Goal: Transaction & Acquisition: Book appointment/travel/reservation

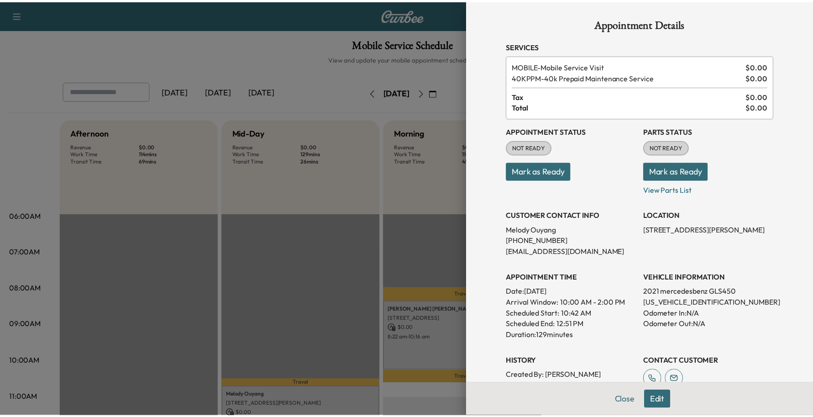
scroll to position [171, 0]
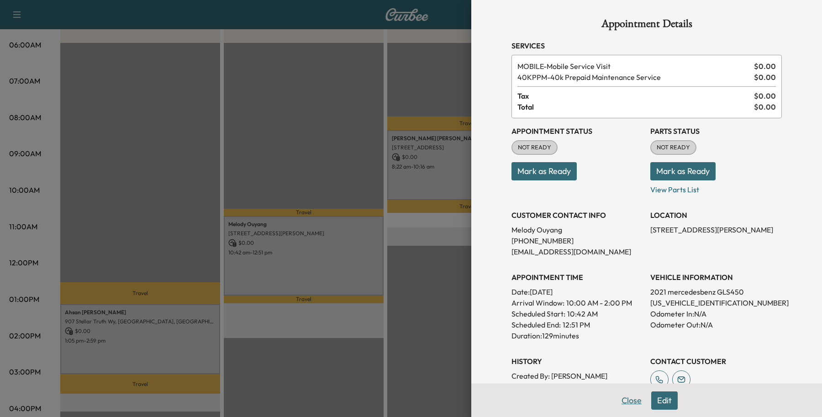
click at [623, 400] on button "Close" at bounding box center [632, 400] width 32 height 18
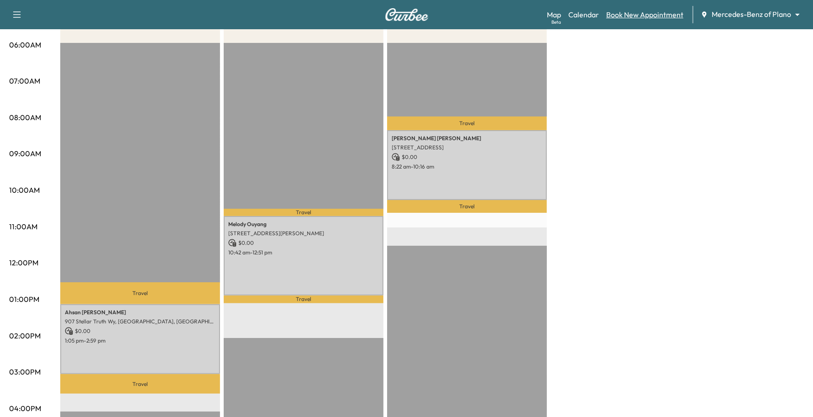
click at [668, 17] on link "Book New Appointment" at bounding box center [644, 14] width 77 height 11
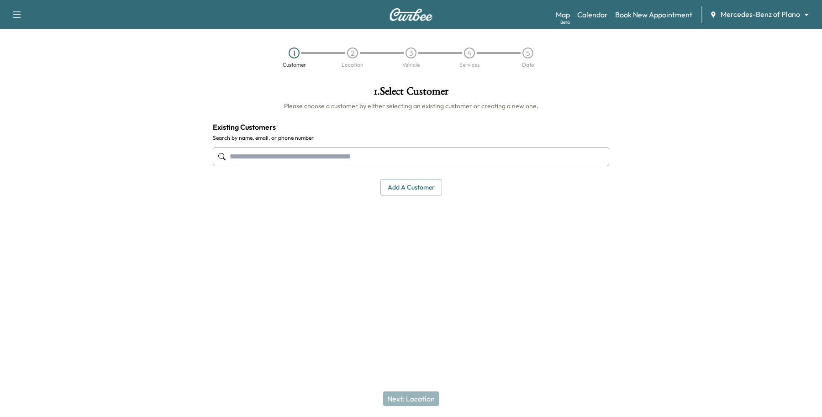
click at [352, 147] on input "text" at bounding box center [411, 156] width 396 height 19
type input "**********"
click at [334, 236] on div "1 . Select Customer Please choose a customer by either selecting an existing cu…" at bounding box center [410, 183] width 411 height 209
click at [409, 183] on button "Add a customer" at bounding box center [411, 187] width 62 height 17
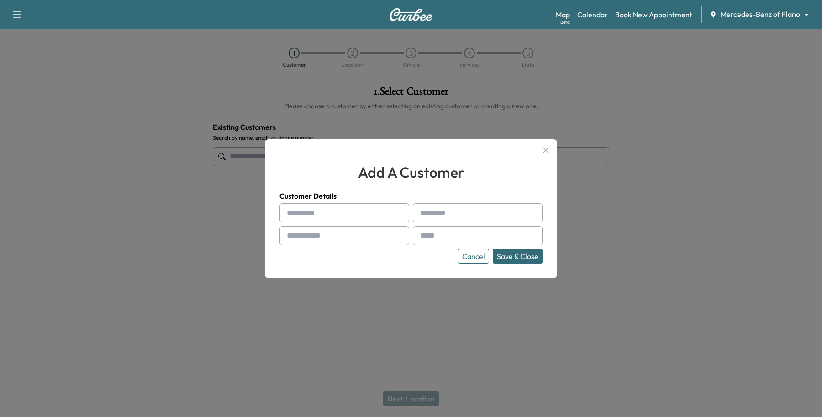
click at [357, 217] on input "text" at bounding box center [344, 212] width 130 height 19
type input "*******"
drag, startPoint x: 321, startPoint y: 210, endPoint x: 223, endPoint y: 207, distance: 98.2
click at [216, 201] on div "add a customer Customer Details ******* Cancel Save & Close" at bounding box center [411, 208] width 822 height 417
type input "*"
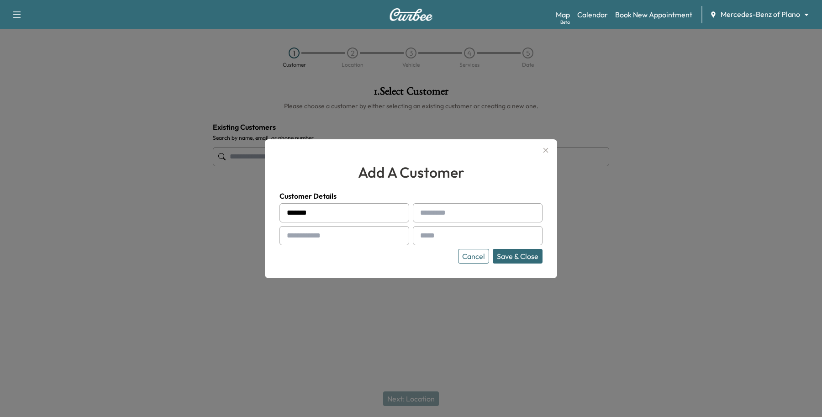
type input "*******"
type input "******"
click at [331, 232] on input "text" at bounding box center [344, 235] width 130 height 19
type input "**********"
click at [423, 236] on div at bounding box center [421, 235] width 11 height 11
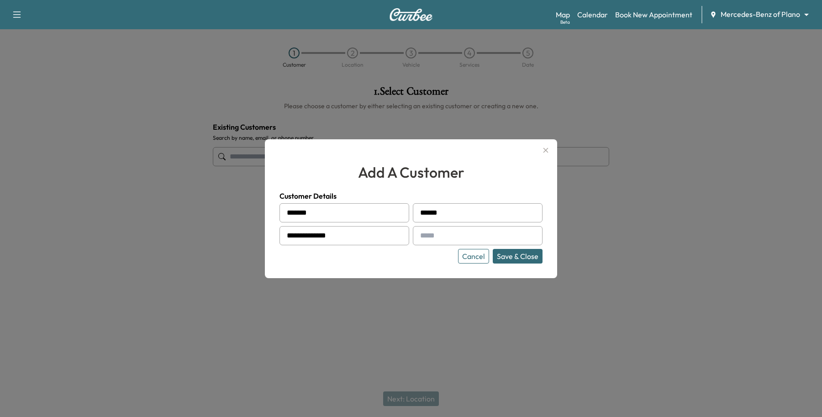
click at [432, 233] on input "text" at bounding box center [478, 235] width 130 height 19
type input "**********"
click at [519, 257] on button "Save & Close" at bounding box center [518, 256] width 50 height 15
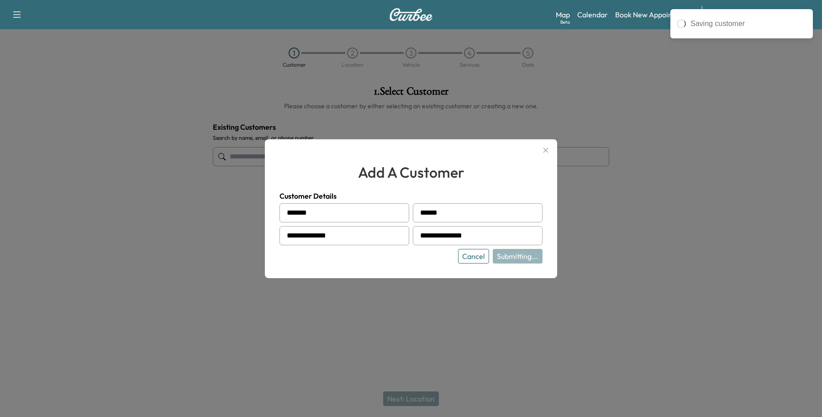
type input "**********"
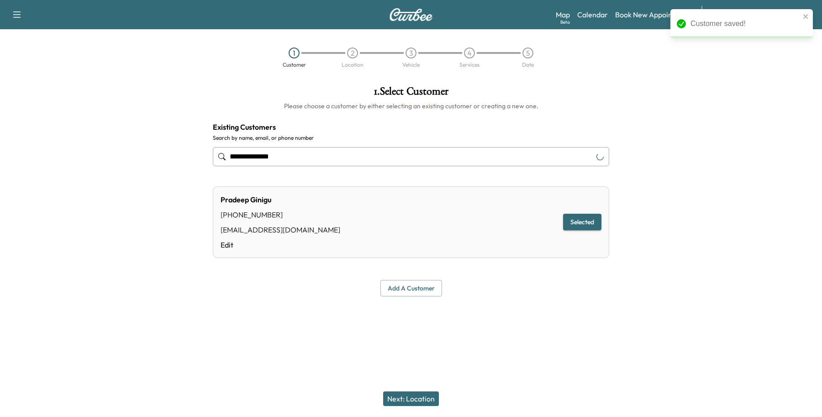
click at [397, 402] on button "Next: Location" at bounding box center [411, 398] width 56 height 15
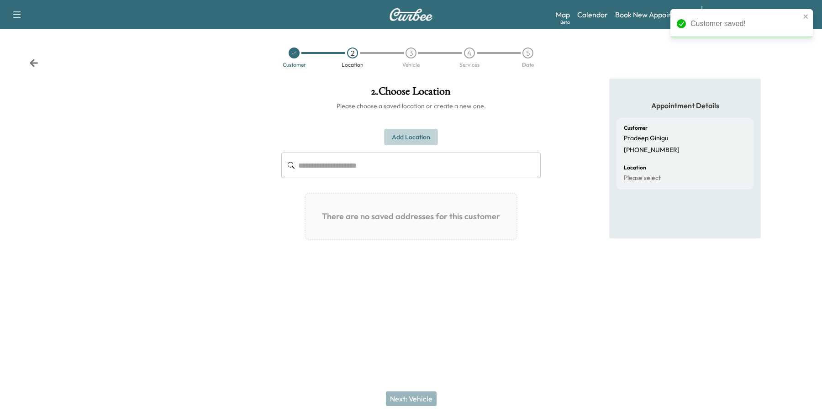
click at [407, 138] on button "Add Location" at bounding box center [410, 137] width 53 height 17
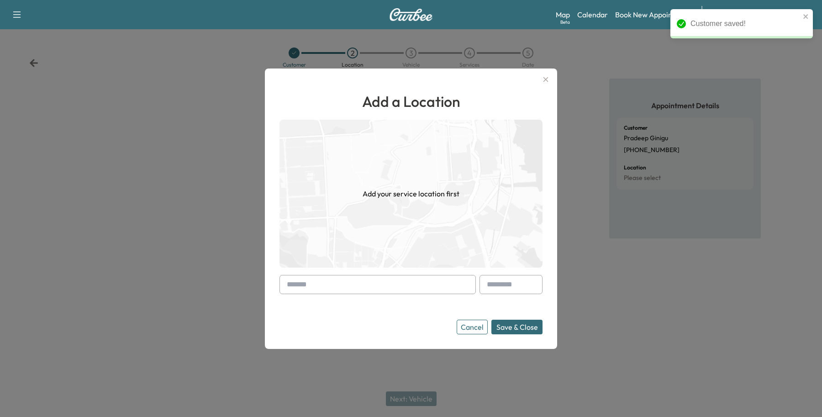
click at [320, 279] on input "text" at bounding box center [377, 284] width 196 height 19
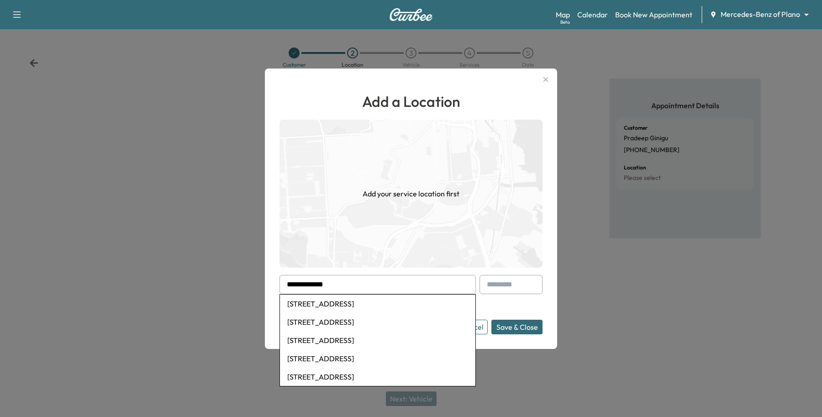
click at [341, 304] on li "[STREET_ADDRESS]" at bounding box center [377, 304] width 195 height 18
type input "**********"
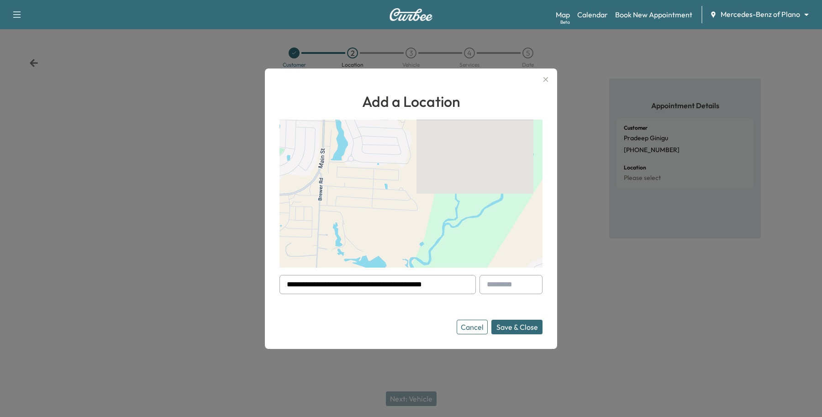
click at [521, 328] on button "Save & Close" at bounding box center [516, 327] width 51 height 15
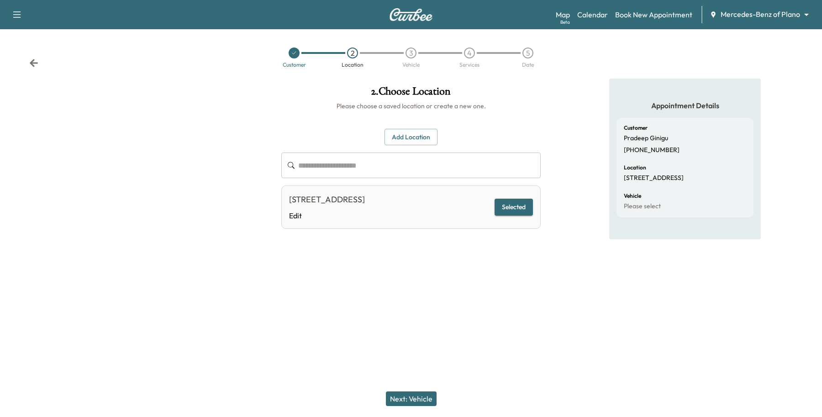
click at [414, 402] on button "Next: Vehicle" at bounding box center [411, 398] width 51 height 15
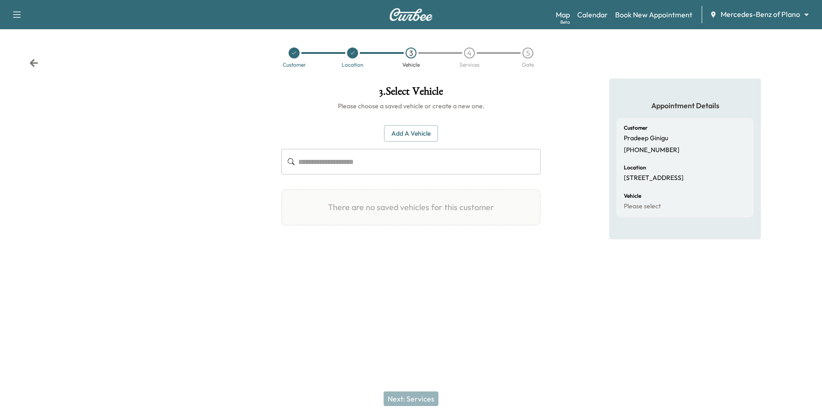
click at [429, 135] on button "Add a Vehicle" at bounding box center [411, 133] width 54 height 17
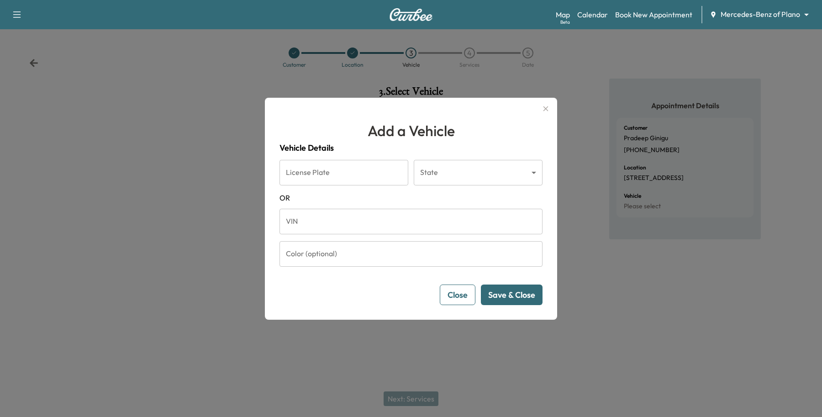
drag, startPoint x: 384, startPoint y: 231, endPoint x: 389, endPoint y: 225, distance: 8.1
click at [384, 231] on input "VIN" at bounding box center [410, 222] width 263 height 26
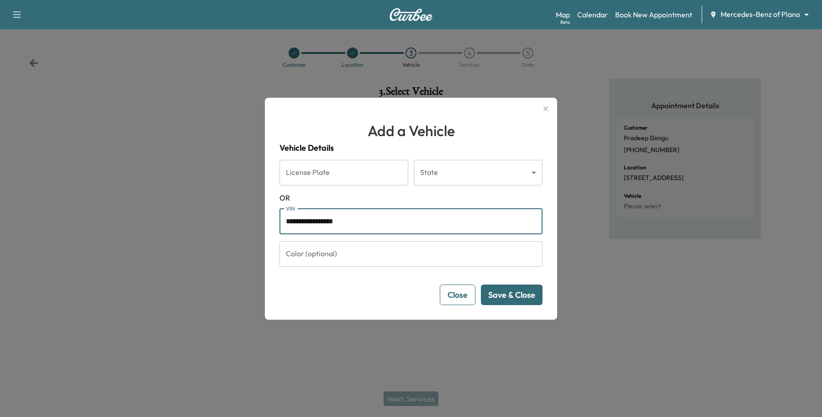
type input "**********"
click at [514, 300] on button "Save & Close" at bounding box center [512, 294] width 62 height 21
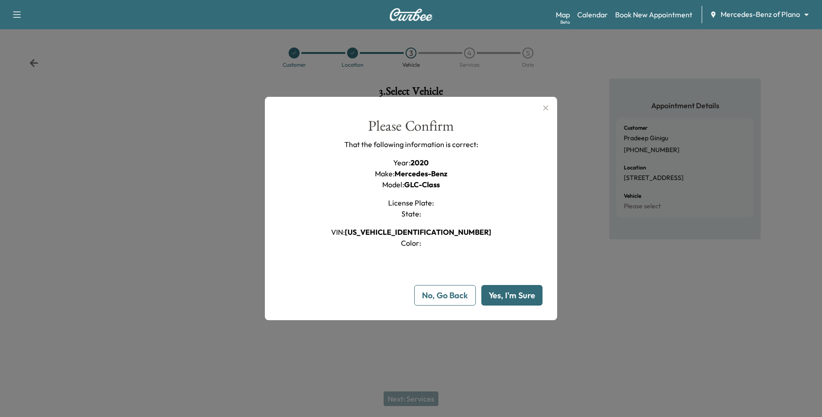
click at [499, 293] on button "Yes, I'm Sure" at bounding box center [511, 295] width 61 height 21
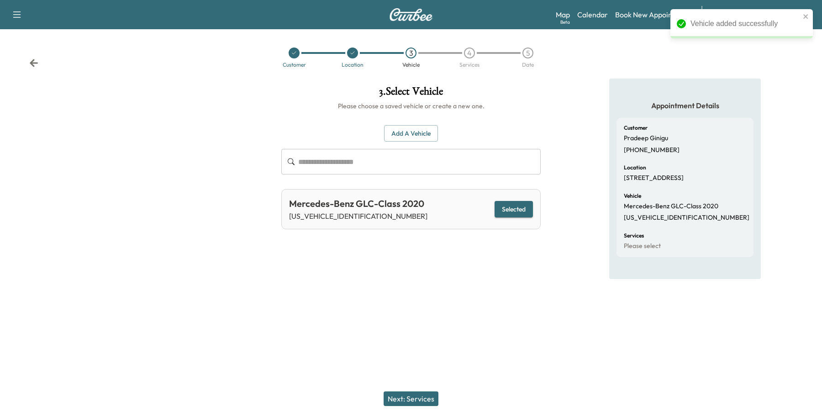
click at [412, 400] on button "Next: Services" at bounding box center [411, 398] width 55 height 15
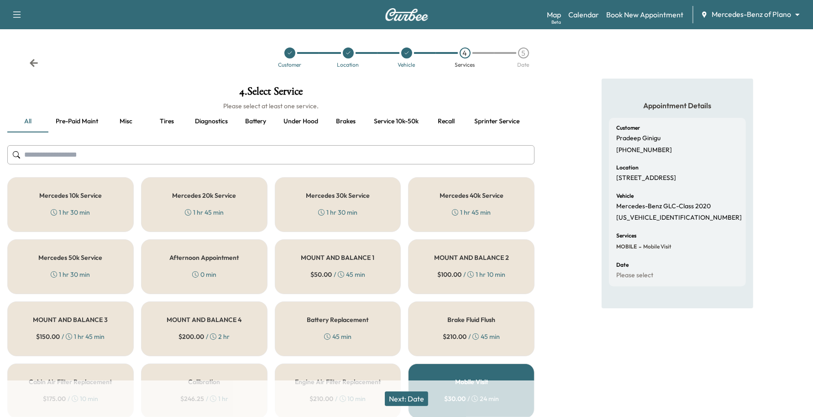
click at [458, 202] on div "Mercedes 40k Service 1 hr 45 min" at bounding box center [471, 204] width 126 height 55
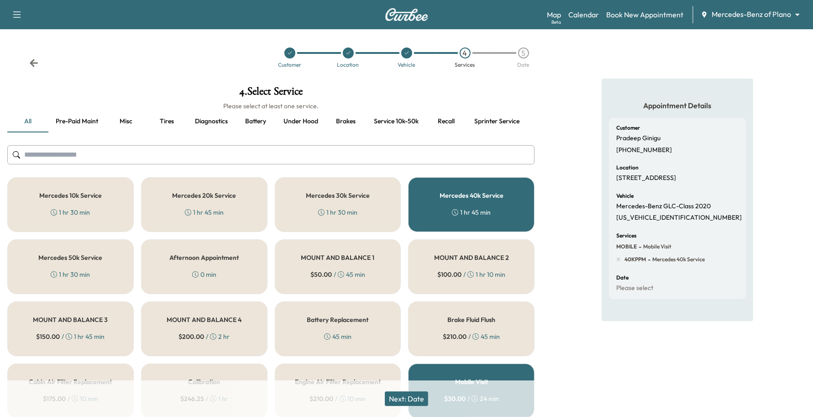
click at [75, 276] on div "1 hr 30 min" at bounding box center [70, 274] width 39 height 9
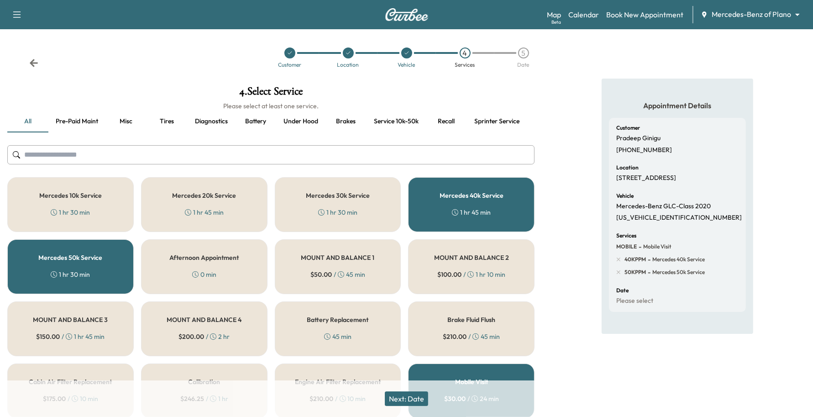
click at [451, 208] on div "Mercedes 40k Service 1 hr 45 min" at bounding box center [471, 204] width 126 height 55
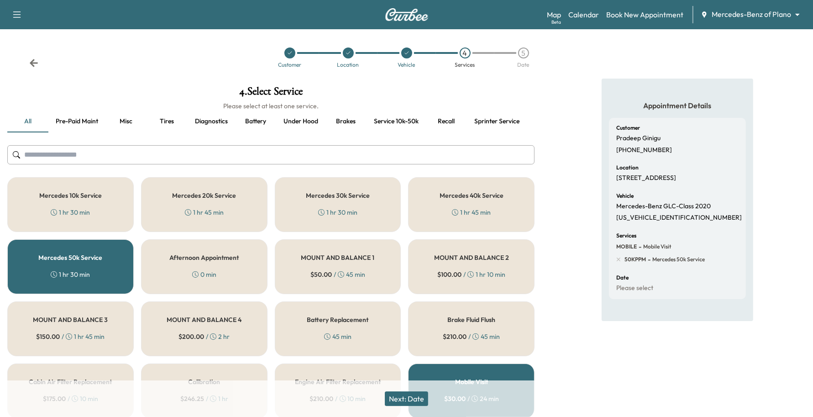
click at [412, 398] on button "Next: Date" at bounding box center [406, 398] width 43 height 15
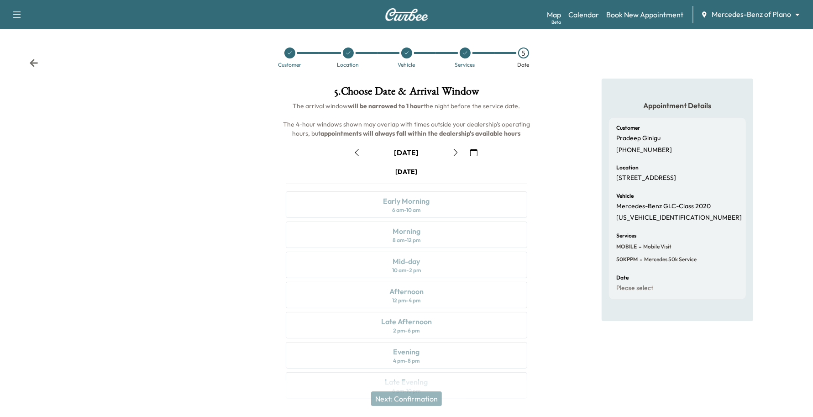
click at [480, 149] on button "button" at bounding box center [474, 152] width 16 height 15
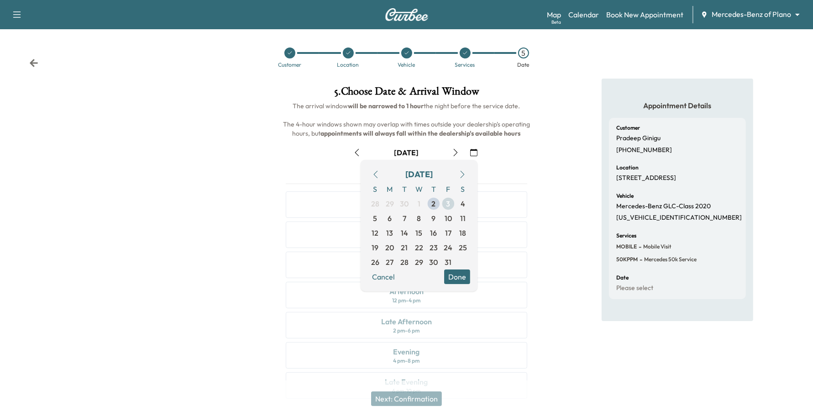
click at [450, 205] on span "3" at bounding box center [449, 203] width 4 height 11
click at [455, 272] on button "Done" at bounding box center [457, 276] width 26 height 15
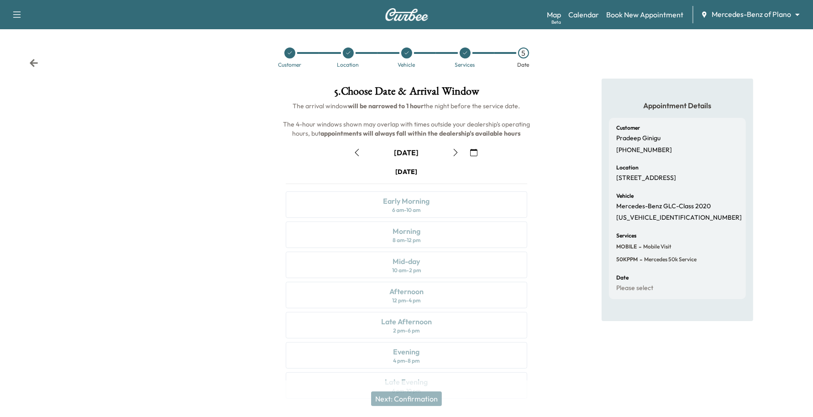
click at [455, 149] on icon "button" at bounding box center [455, 152] width 7 height 7
drag, startPoint x: 471, startPoint y: 151, endPoint x: 472, endPoint y: 157, distance: 6.0
click at [472, 151] on icon "button" at bounding box center [473, 152] width 7 height 7
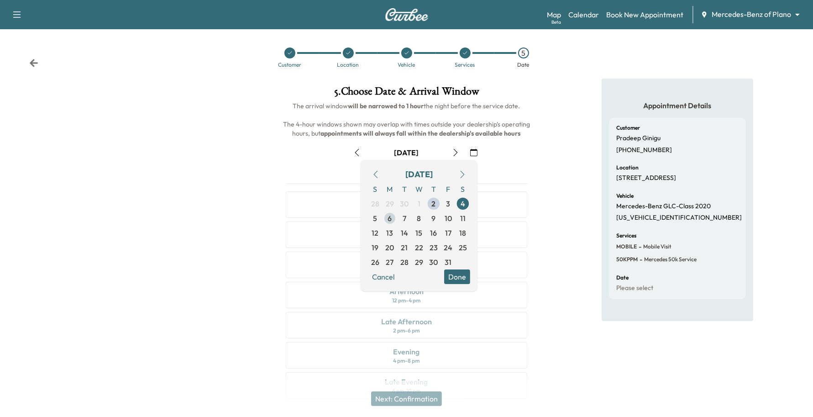
click at [391, 219] on span "6" at bounding box center [390, 218] width 4 height 11
click at [460, 275] on button "Done" at bounding box center [457, 276] width 26 height 15
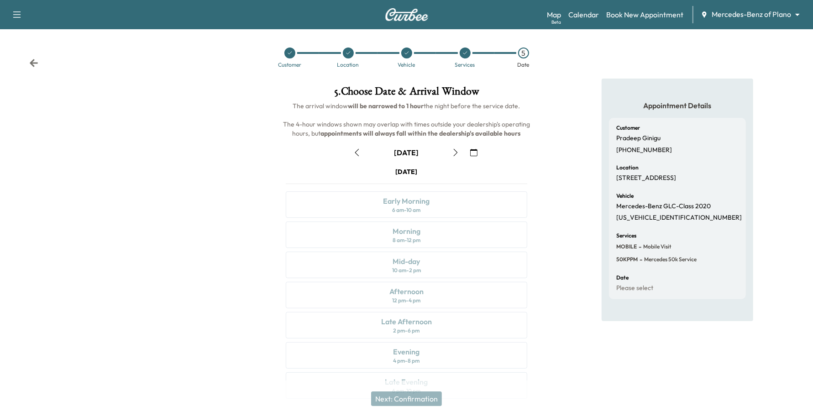
click at [459, 156] on button "button" at bounding box center [456, 152] width 16 height 15
click at [460, 156] on button "button" at bounding box center [456, 152] width 16 height 15
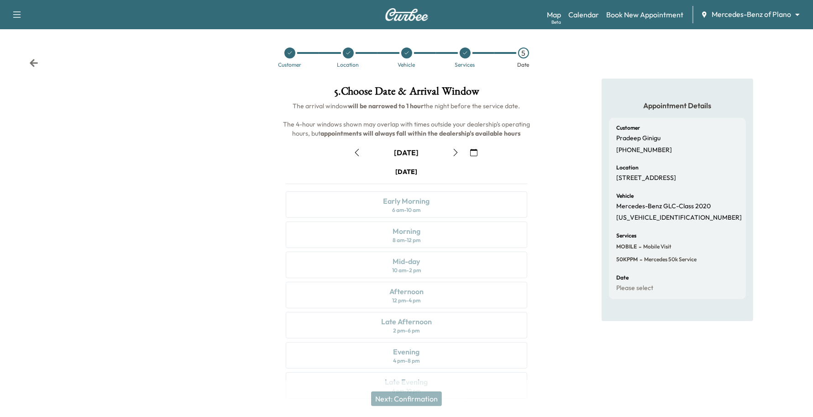
click at [481, 150] on button "button" at bounding box center [474, 152] width 16 height 15
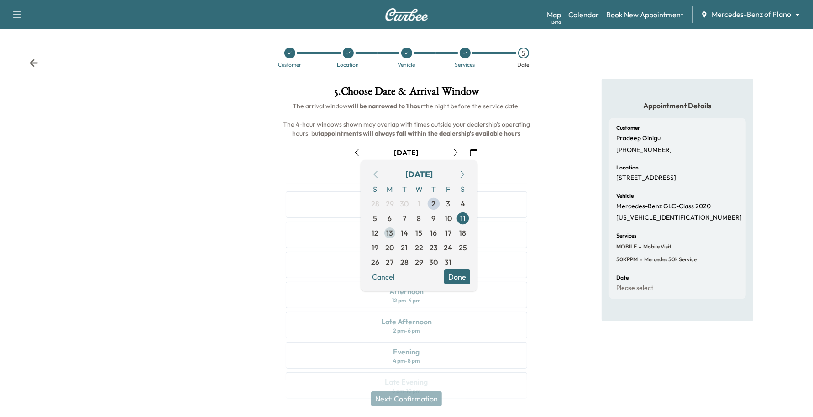
click at [384, 228] on span "13" at bounding box center [390, 233] width 15 height 15
click at [453, 268] on span "31" at bounding box center [448, 262] width 15 height 15
click at [463, 276] on button "Done" at bounding box center [457, 276] width 26 height 15
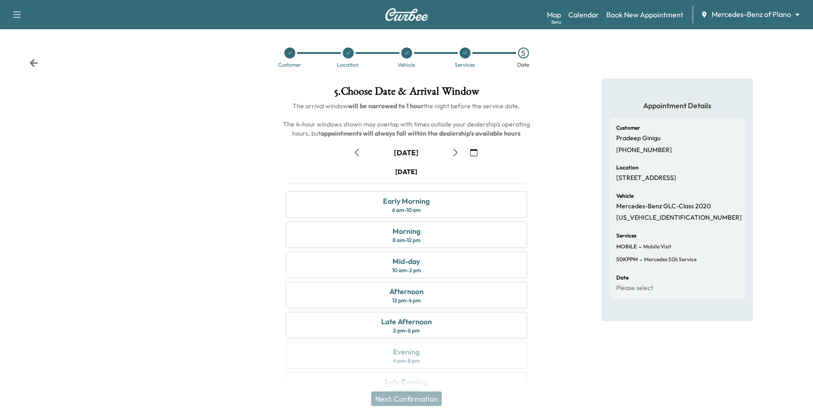
click at [461, 153] on button "button" at bounding box center [456, 152] width 16 height 15
click at [473, 147] on button "button" at bounding box center [474, 152] width 16 height 15
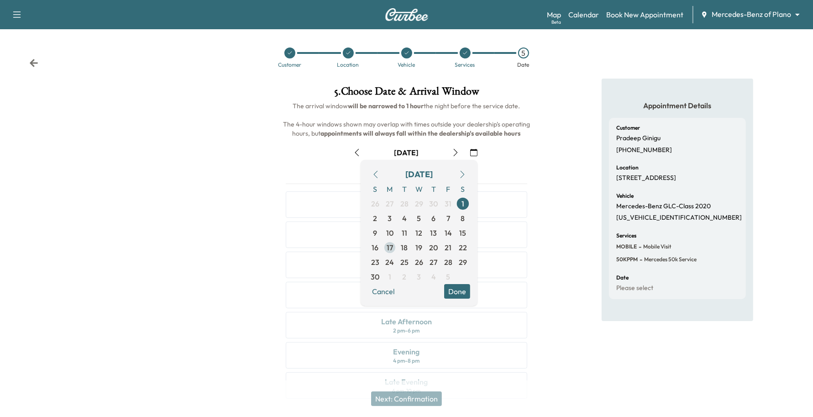
click at [394, 249] on span "17" at bounding box center [390, 247] width 15 height 15
click at [453, 285] on button "Done" at bounding box center [457, 291] width 26 height 15
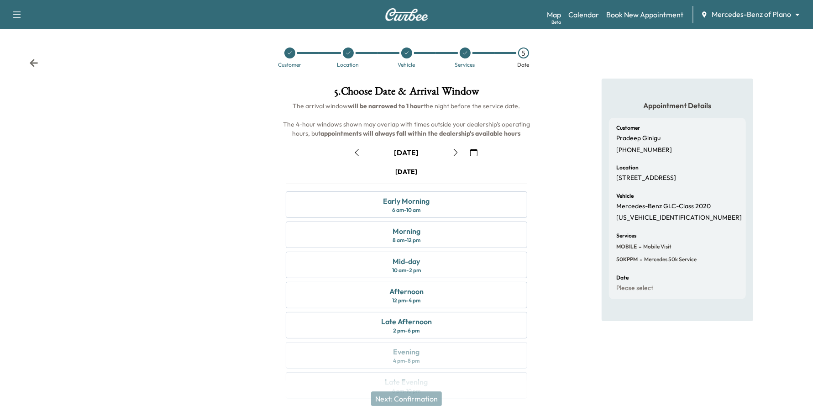
click at [357, 154] on icon "button" at bounding box center [356, 152] width 7 height 7
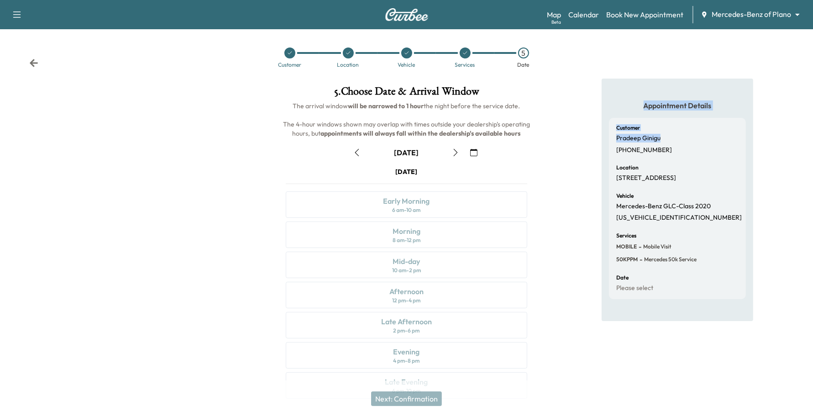
drag, startPoint x: 665, startPoint y: 135, endPoint x: 599, endPoint y: 133, distance: 65.8
click at [599, 133] on div "Appointment Details Customer Pradeep Ginigu [PHONE_NUMBER] Location [STREET_ADD…" at bounding box center [677, 244] width 271 height 331
click at [640, 142] on div "Customer [PERSON_NAME] [PHONE_NUMBER]" at bounding box center [677, 139] width 122 height 29
click at [642, 140] on p "Pradeep Ginigu" at bounding box center [638, 138] width 44 height 8
drag, startPoint x: 642, startPoint y: 140, endPoint x: 602, endPoint y: 138, distance: 39.8
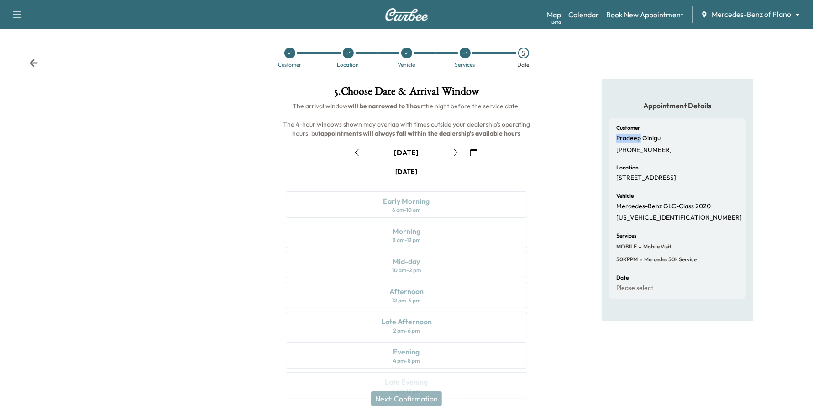
click at [602, 138] on div "Appointment Details Customer Pradeep Ginigu [PHONE_NUMBER] Location [STREET_ADD…" at bounding box center [678, 200] width 152 height 242
copy p "Pradeep"
drag, startPoint x: 663, startPoint y: 136, endPoint x: 644, endPoint y: 142, distance: 19.6
click at [644, 142] on div "Customer [PERSON_NAME] [PHONE_NUMBER]" at bounding box center [677, 139] width 122 height 29
copy p "Ginigu"
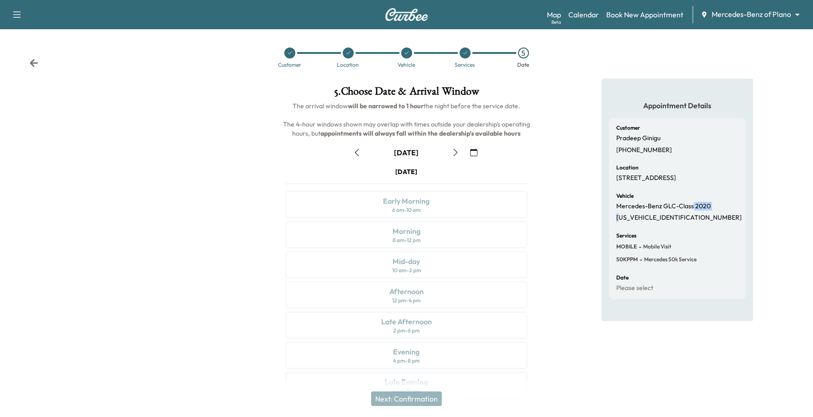
drag, startPoint x: 688, startPoint y: 227, endPoint x: 651, endPoint y: 222, distance: 37.7
click at [622, 220] on div "Vehicle Mercedes-Benz GLC-Class 2020 [US_VEHICLE_IDENTIFICATION_NUMBER]" at bounding box center [677, 207] width 122 height 29
click at [703, 233] on div "Customer Pradeep Ginigu [PHONE_NUMBER] Location [STREET_ADDRESS] Vehicle Merced…" at bounding box center [677, 208] width 137 height 181
drag, startPoint x: 695, startPoint y: 228, endPoint x: 691, endPoint y: 232, distance: 5.2
click at [693, 230] on div "Customer Pradeep Ginigu [PHONE_NUMBER] Location [STREET_ADDRESS] Vehicle Merced…" at bounding box center [677, 208] width 137 height 181
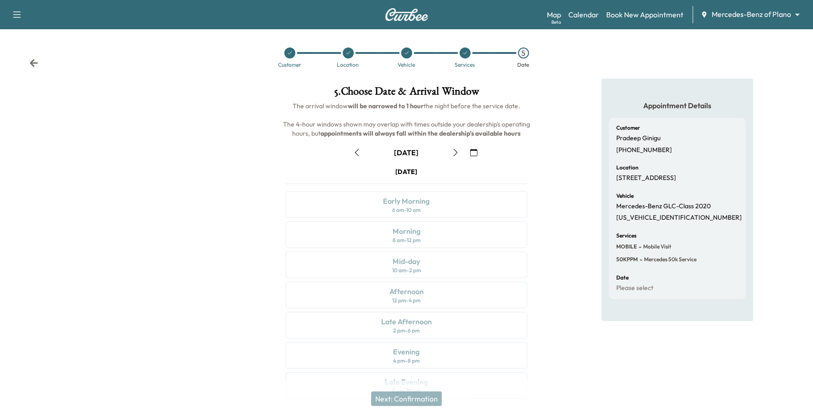
click at [685, 243] on div "Services MOBILE - Mobile Visit 50KPPM - Mercedes 50k Service" at bounding box center [677, 248] width 122 height 31
drag, startPoint x: 683, startPoint y: 224, endPoint x: 613, endPoint y: 231, distance: 70.2
click at [613, 231] on div "Customer Pradeep Ginigu [PHONE_NUMBER] Location [STREET_ADDRESS] Vehicle Merced…" at bounding box center [677, 208] width 137 height 181
copy p "[US_VEHICLE_IDENTIFICATION_NUMBER]"
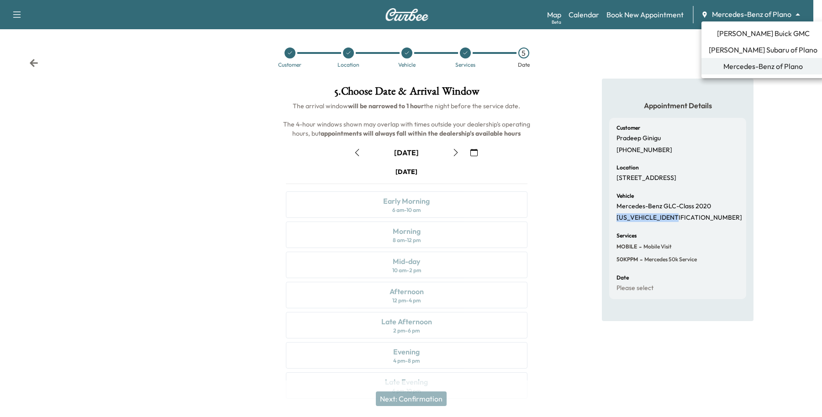
click at [764, 17] on body "Support Log Out Map Beta Calendar Book New Appointment Mercedes-Benz of Plano *…" at bounding box center [411, 208] width 822 height 417
click at [732, 72] on li "Mercedes-Benz of Plano" at bounding box center [762, 66] width 123 height 16
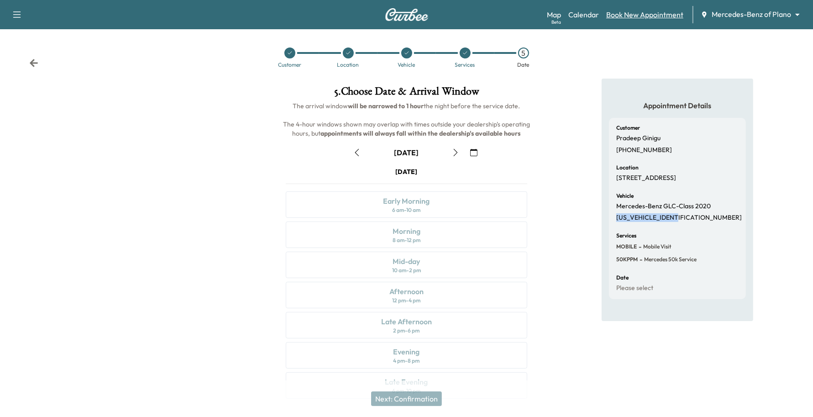
click at [629, 14] on link "Book New Appointment" at bounding box center [644, 14] width 77 height 11
click at [747, 12] on body "Support Log Out Map Beta Calendar Book New Appointment Mercedes-Benz of Plano *…" at bounding box center [406, 208] width 813 height 417
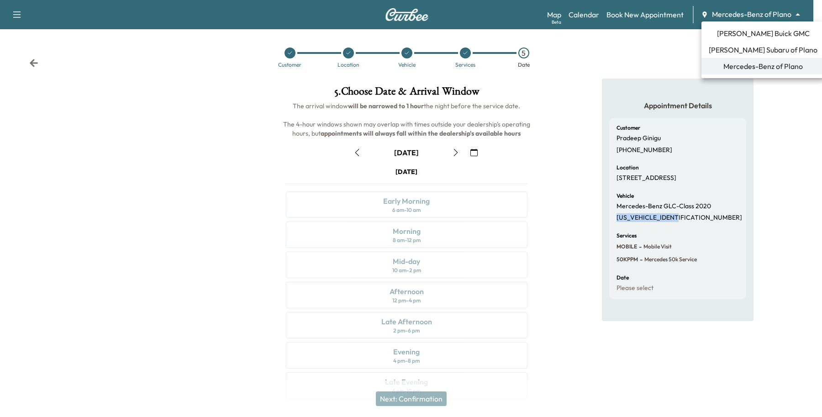
click at [725, 37] on span "[PERSON_NAME] Buick GMC" at bounding box center [763, 33] width 93 height 11
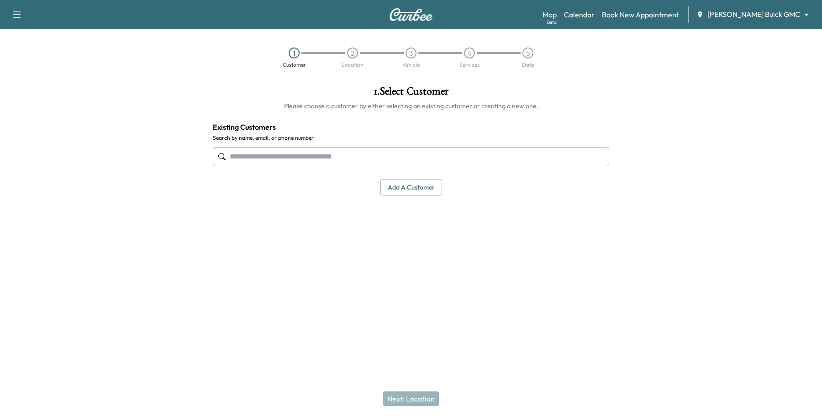
click at [752, 16] on body "Support Log Out Map Beta Calendar Book New Appointment [PERSON_NAME] Buick GMC …" at bounding box center [411, 208] width 822 height 417
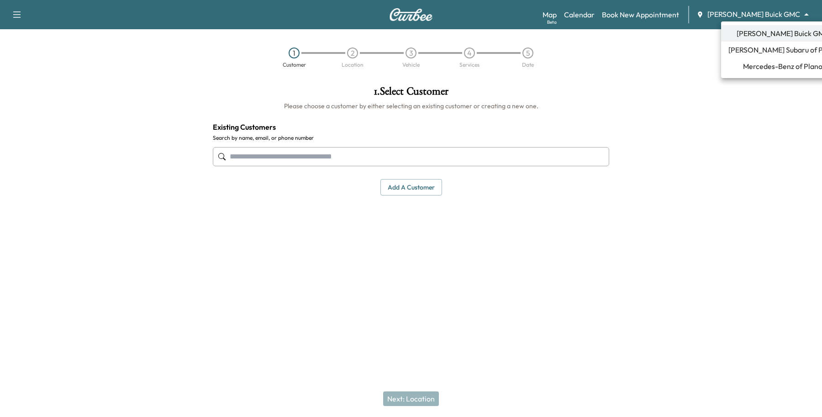
click at [743, 64] on span "Mercedes-Benz of Plano" at bounding box center [782, 66] width 79 height 11
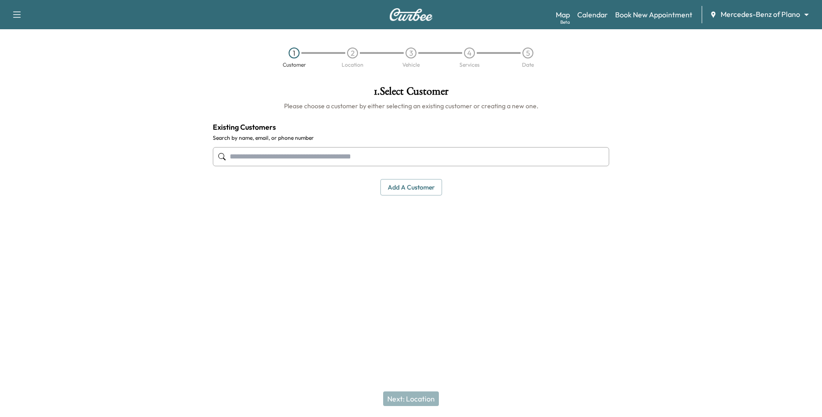
click at [408, 156] on input "text" at bounding box center [411, 156] width 396 height 19
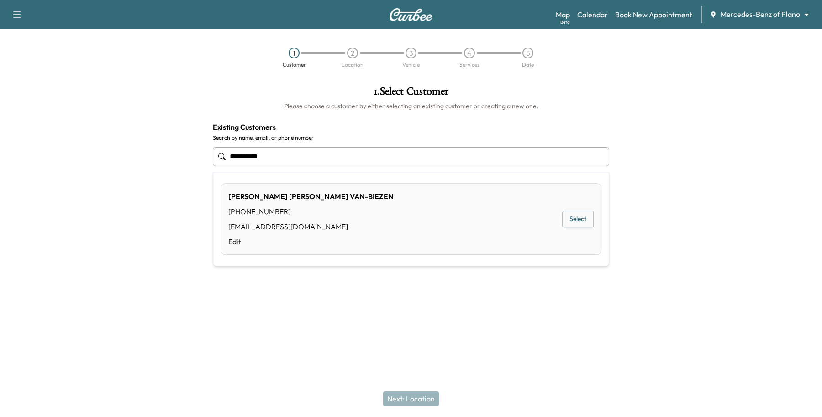
click at [564, 215] on button "Select" at bounding box center [578, 219] width 32 height 17
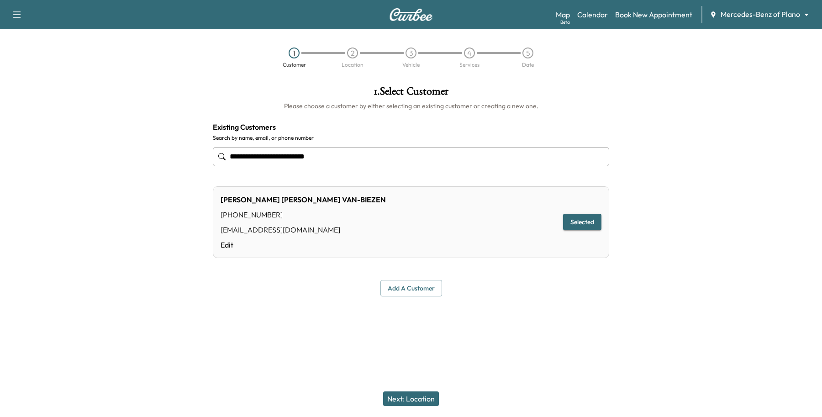
type input "**********"
click at [388, 393] on button "Next: Location" at bounding box center [411, 398] width 56 height 15
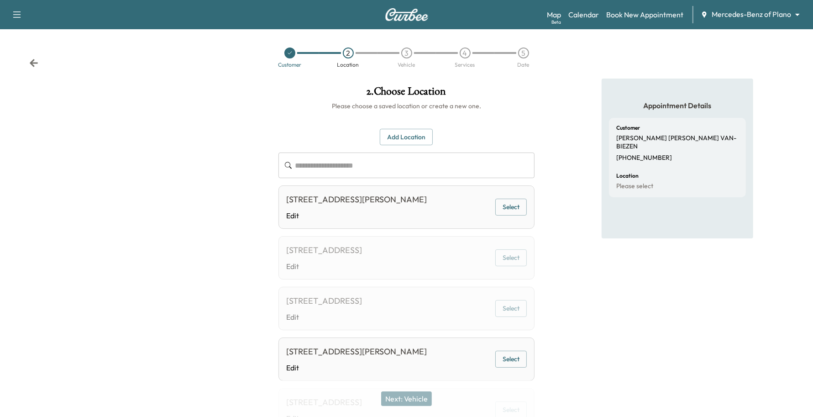
click at [499, 202] on button "Select" at bounding box center [511, 207] width 32 height 17
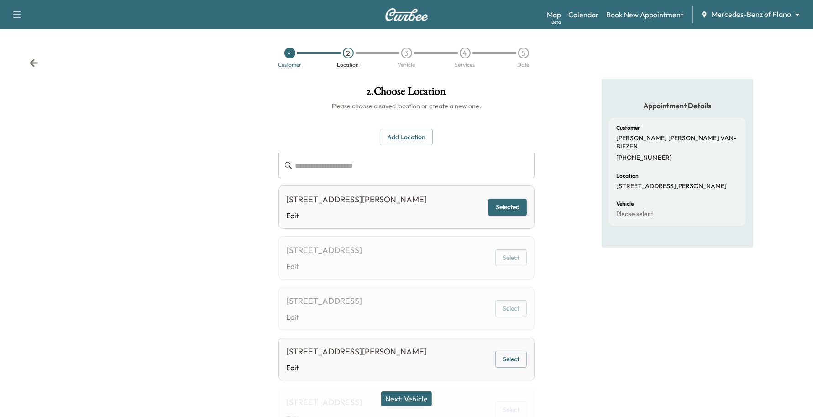
click at [424, 400] on button "Next: Vehicle" at bounding box center [406, 398] width 51 height 15
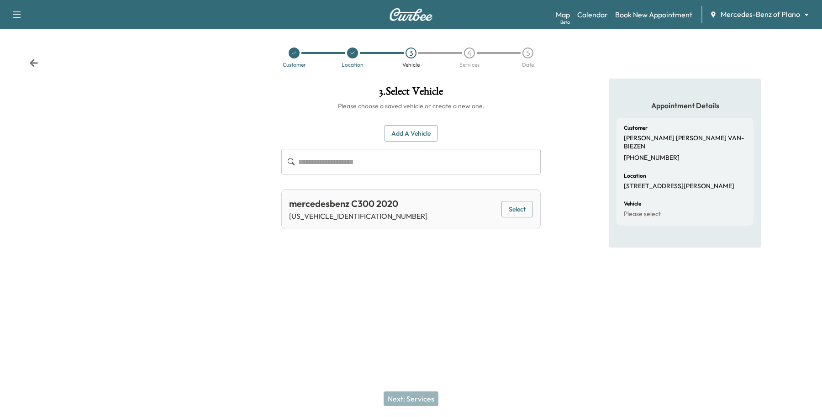
click at [512, 211] on button "Select" at bounding box center [517, 209] width 32 height 17
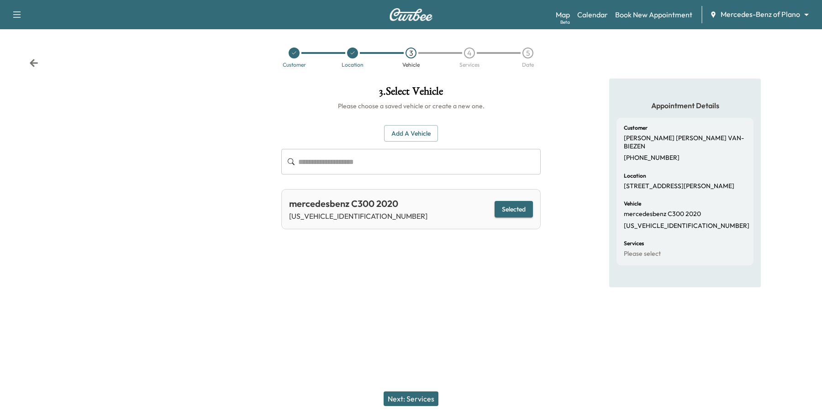
click at [403, 395] on button "Next: Services" at bounding box center [411, 398] width 55 height 15
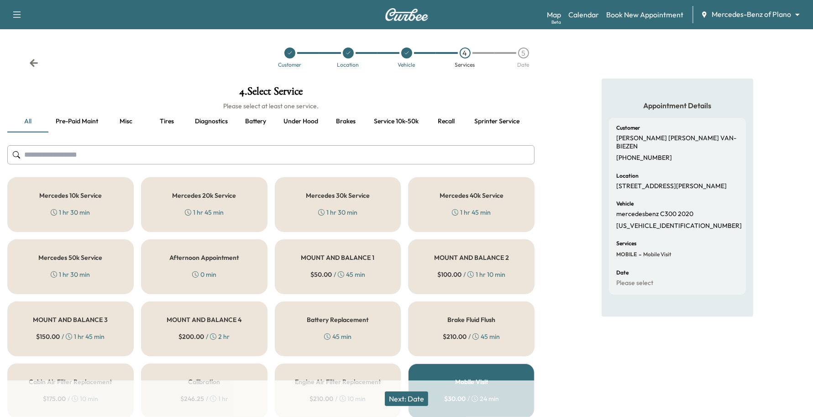
click at [370, 211] on div "Mercedes 30k Service 1 hr 30 min" at bounding box center [338, 204] width 126 height 55
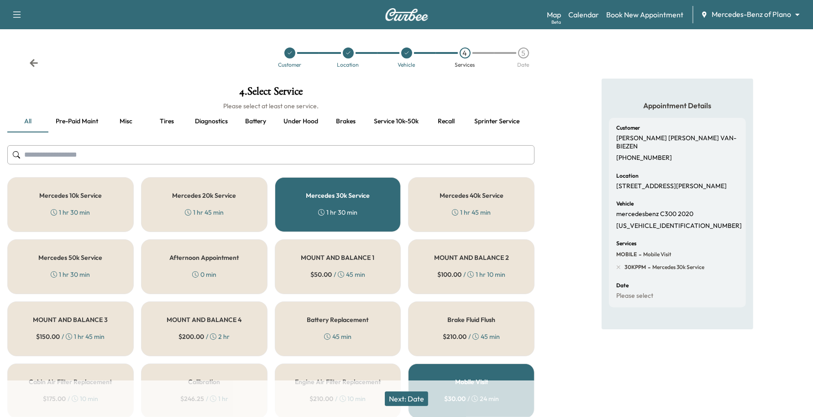
click at [416, 394] on button "Next: Date" at bounding box center [406, 398] width 43 height 15
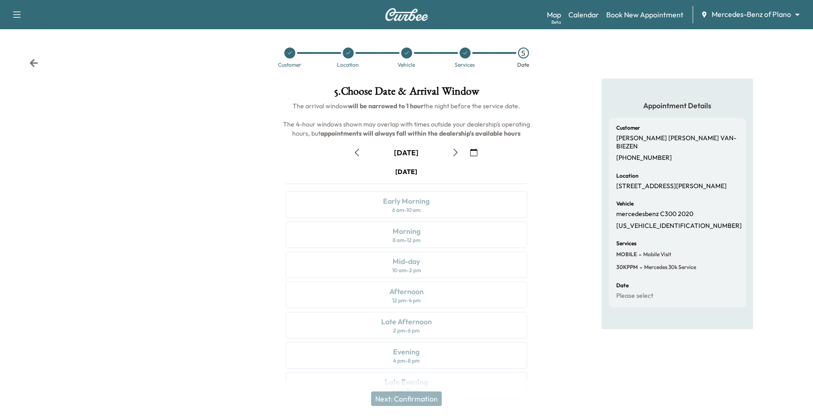
click at [475, 147] on button "button" at bounding box center [474, 152] width 16 height 15
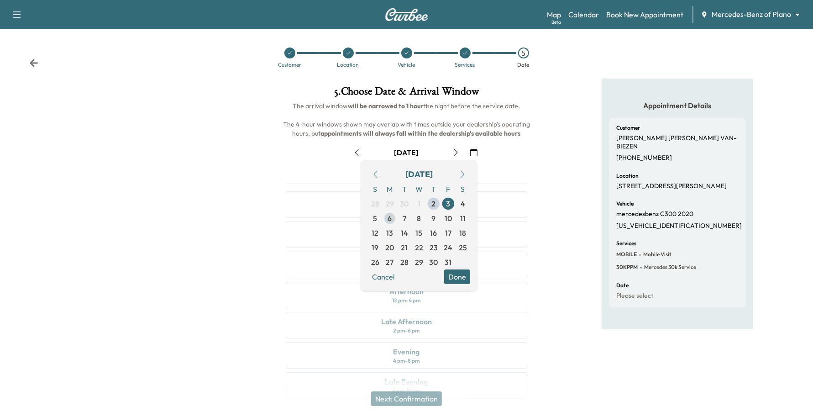
click at [391, 216] on span "6" at bounding box center [390, 218] width 4 height 11
click at [457, 274] on button "Done" at bounding box center [457, 276] width 26 height 15
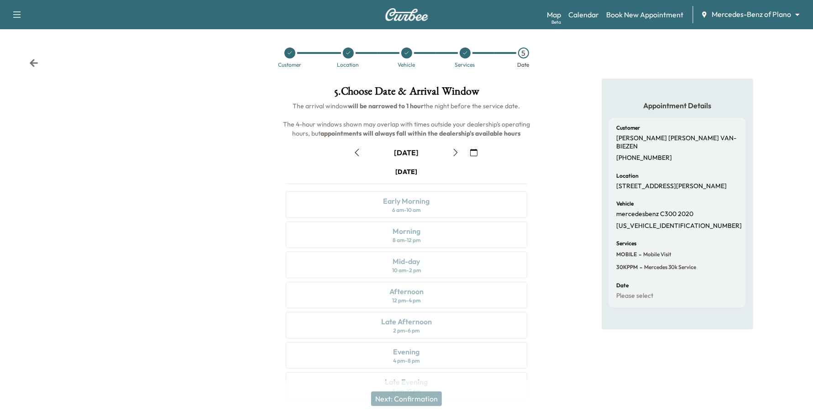
click at [454, 147] on button "button" at bounding box center [456, 152] width 16 height 15
click at [454, 149] on icon "button" at bounding box center [455, 152] width 7 height 7
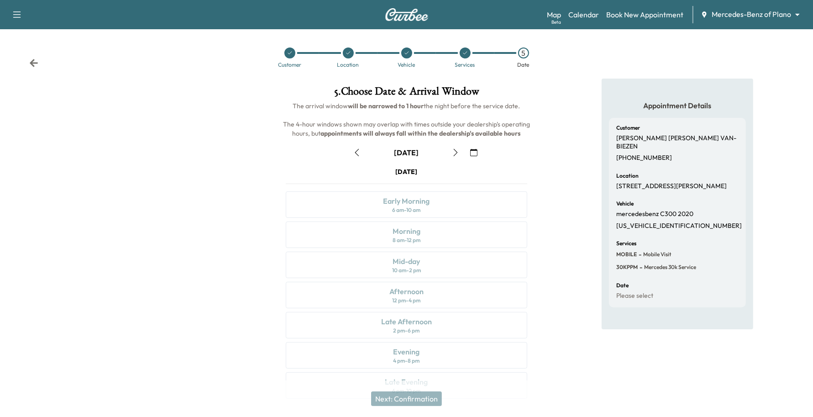
click at [454, 150] on icon "button" at bounding box center [455, 152] width 7 height 7
click at [476, 150] on icon "button" at bounding box center [473, 152] width 7 height 7
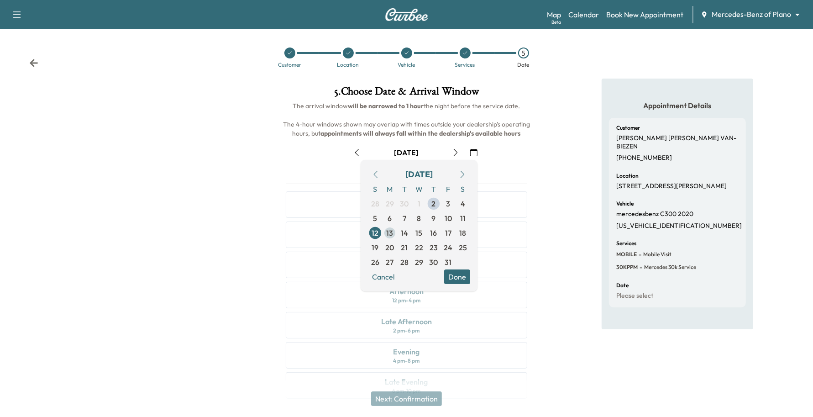
click at [394, 232] on span "13" at bounding box center [390, 233] width 15 height 15
click at [452, 273] on button "Done" at bounding box center [457, 276] width 26 height 15
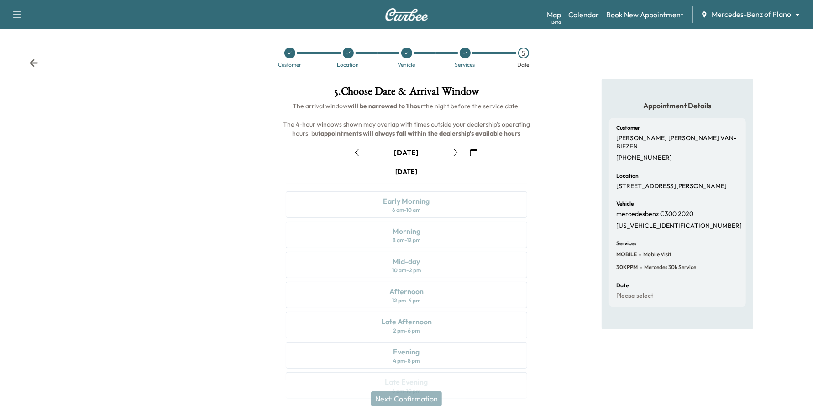
click at [456, 151] on icon "button" at bounding box center [455, 152] width 7 height 7
click at [356, 150] on icon "button" at bounding box center [356, 152] width 7 height 7
click at [468, 150] on button "button" at bounding box center [474, 152] width 16 height 15
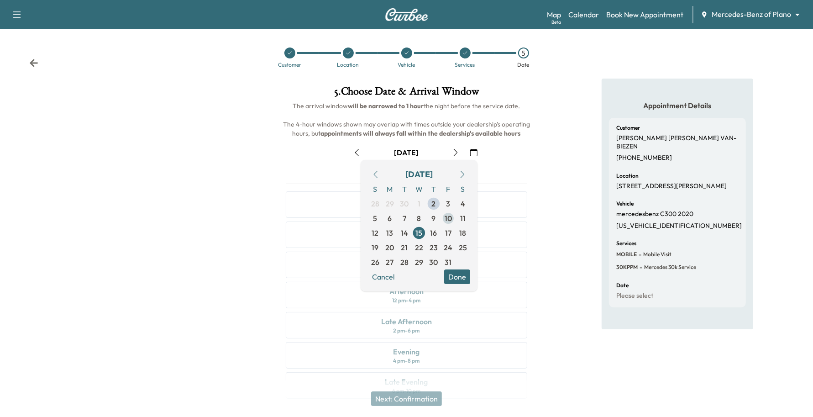
click at [443, 216] on span "10" at bounding box center [448, 218] width 15 height 15
click at [449, 204] on span "3" at bounding box center [449, 203] width 4 height 11
drag, startPoint x: 463, startPoint y: 278, endPoint x: 467, endPoint y: 269, distance: 8.8
click at [463, 277] on button "Done" at bounding box center [457, 276] width 26 height 15
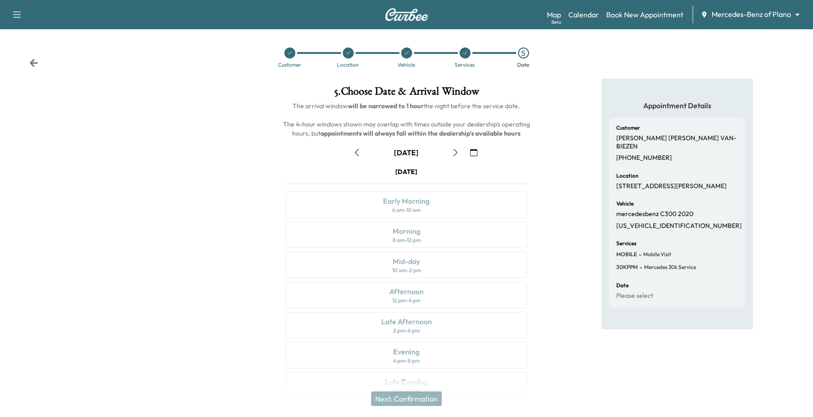
click at [458, 151] on icon "button" at bounding box center [455, 152] width 7 height 7
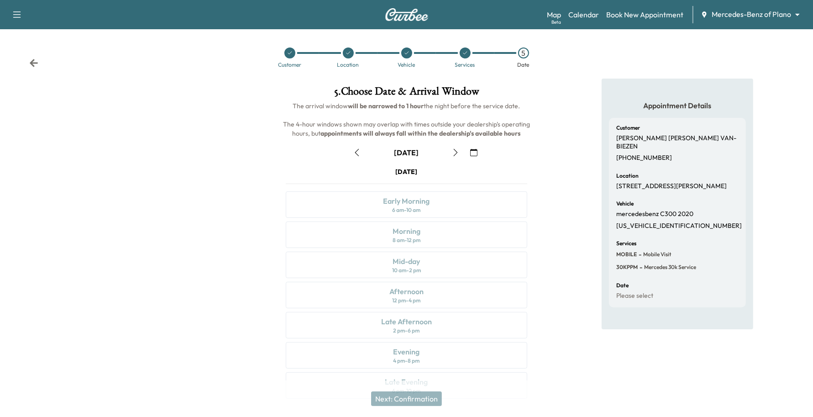
click at [473, 149] on icon "button" at bounding box center [473, 152] width 7 height 7
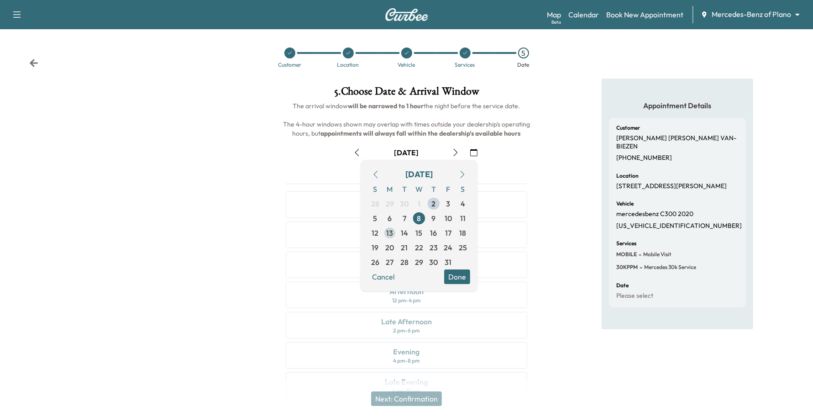
click at [391, 228] on span "13" at bounding box center [390, 232] width 7 height 11
click at [454, 279] on button "Done" at bounding box center [457, 276] width 26 height 15
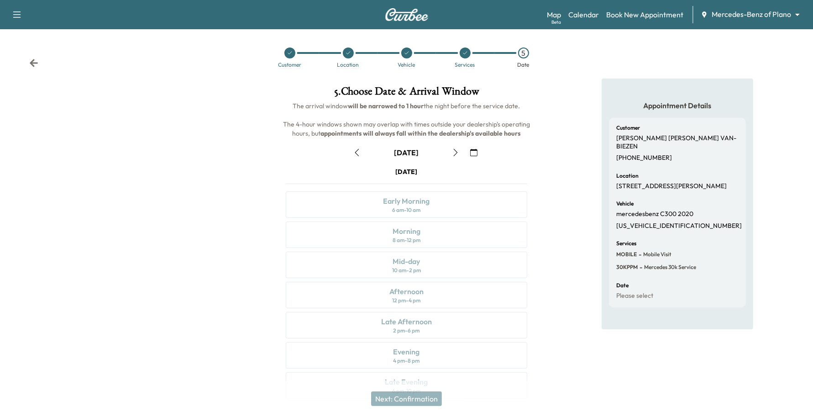
click at [457, 151] on icon "button" at bounding box center [455, 152] width 7 height 7
click at [473, 146] on button "button" at bounding box center [474, 152] width 16 height 15
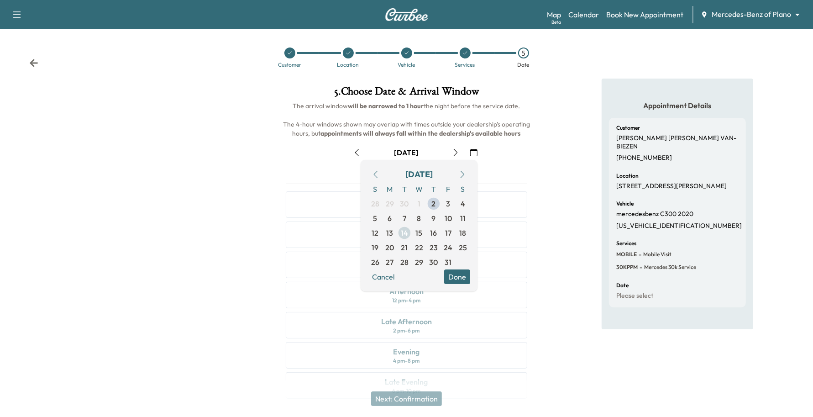
click at [407, 235] on span "14" at bounding box center [404, 232] width 7 height 11
click at [450, 272] on button "Done" at bounding box center [457, 276] width 26 height 15
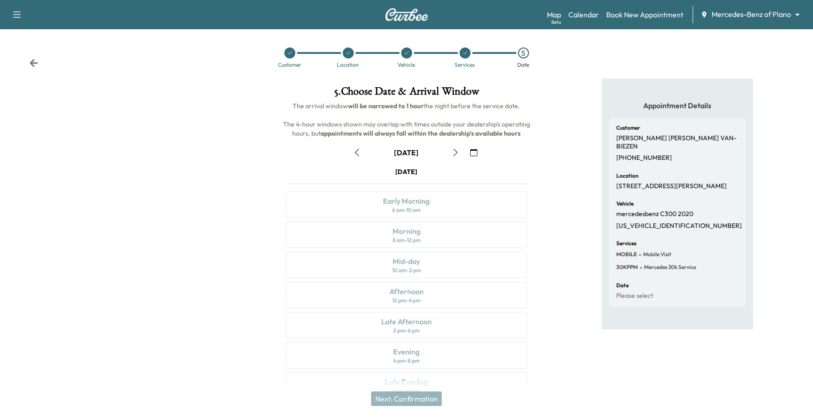
click at [453, 155] on icon "button" at bounding box center [455, 152] width 7 height 7
click at [423, 296] on div "Afternoon" at bounding box center [406, 291] width 34 height 11
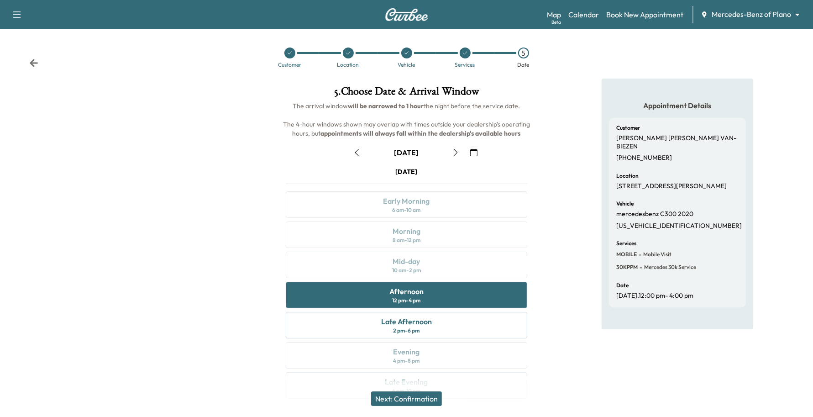
click at [412, 395] on button "Next: Confirmation" at bounding box center [406, 398] width 71 height 15
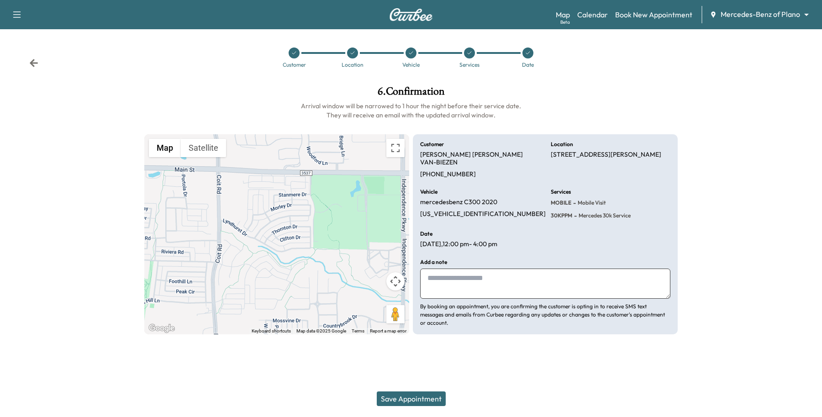
click at [412, 395] on button "Save Appointment" at bounding box center [411, 398] width 69 height 15
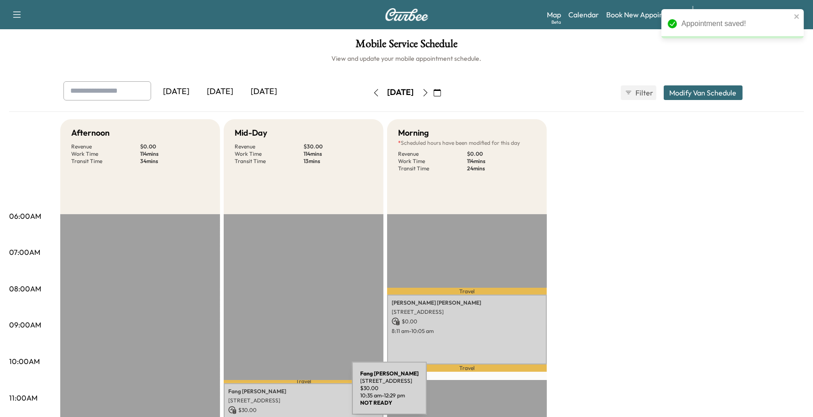
click at [284, 397] on p "[STREET_ADDRESS]" at bounding box center [303, 400] width 151 height 7
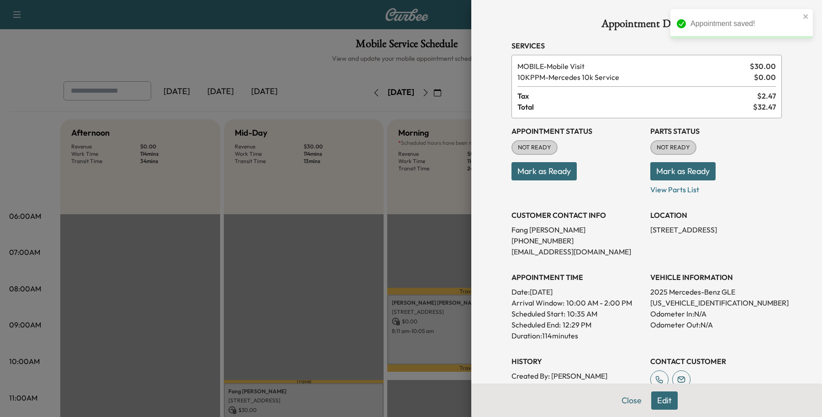
click at [616, 397] on button "Close" at bounding box center [632, 400] width 32 height 18
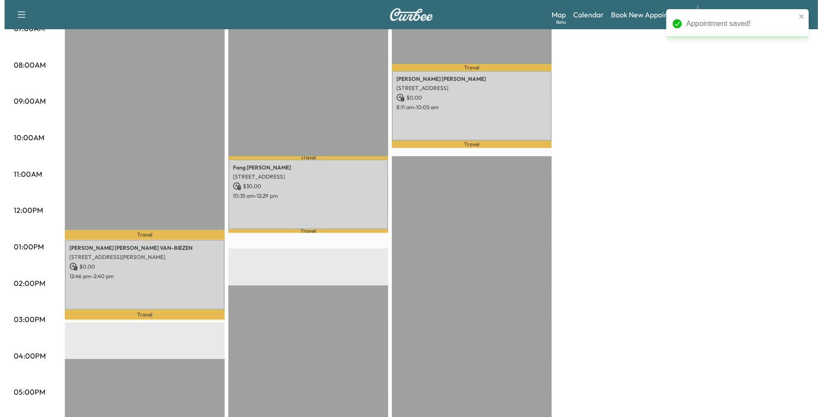
scroll to position [228, 0]
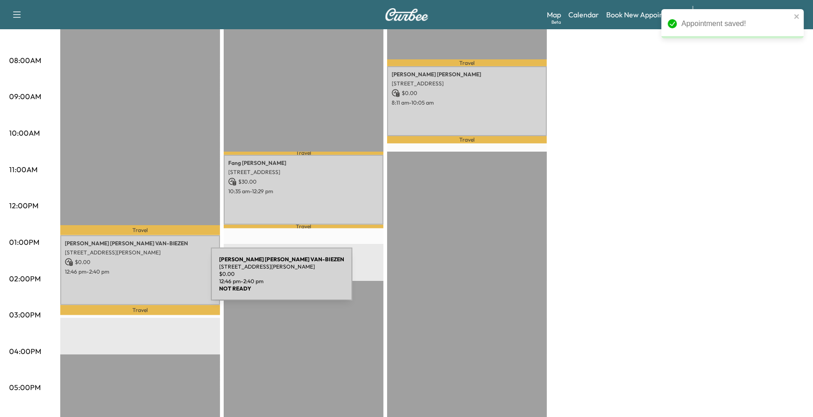
click at [142, 277] on div "[PERSON_NAME] [PERSON_NAME] VAN-BIEZEN [STREET_ADDRESS][PERSON_NAME] $ 0.00 12:…" at bounding box center [140, 270] width 160 height 70
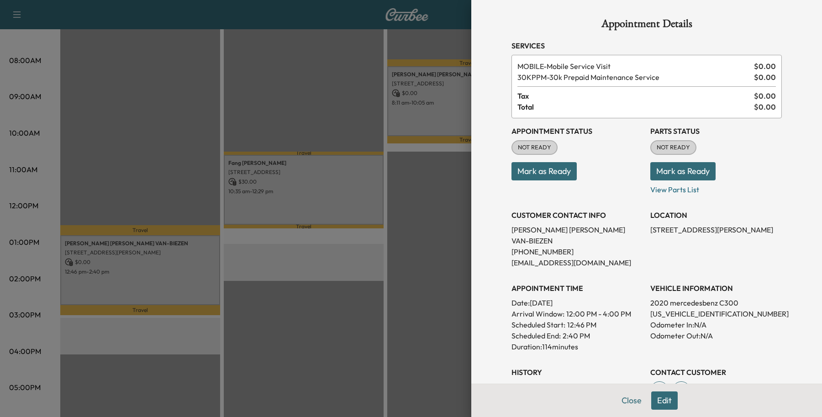
click at [657, 387] on div "Close Edit" at bounding box center [646, 400] width 351 height 33
click at [652, 399] on button "Edit" at bounding box center [664, 400] width 26 height 18
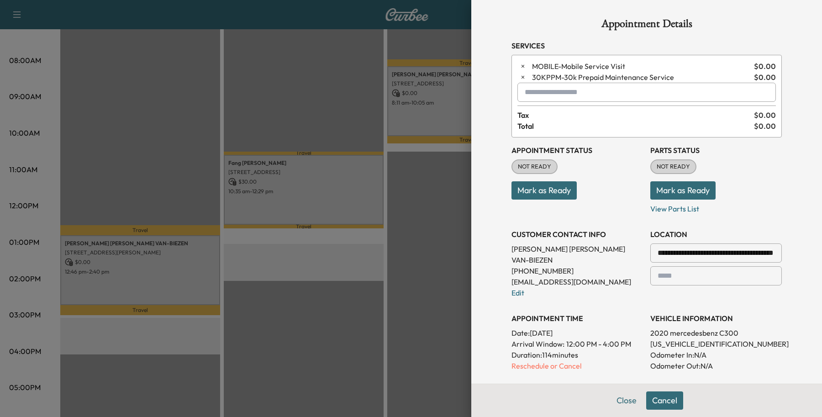
click at [699, 264] on div "**********" at bounding box center [716, 264] width 132 height 42
click at [767, 250] on div at bounding box center [772, 252] width 11 height 11
click at [654, 256] on div at bounding box center [659, 252] width 11 height 11
click at [654, 252] on div at bounding box center [659, 252] width 11 height 11
click at [654, 257] on div at bounding box center [659, 252] width 11 height 11
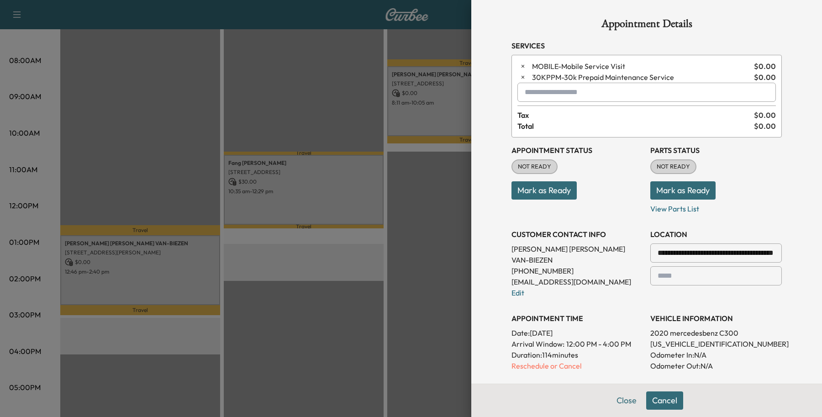
click at [654, 257] on div at bounding box center [659, 252] width 11 height 11
click at [654, 256] on div at bounding box center [659, 252] width 11 height 11
click at [654, 252] on div at bounding box center [659, 252] width 11 height 11
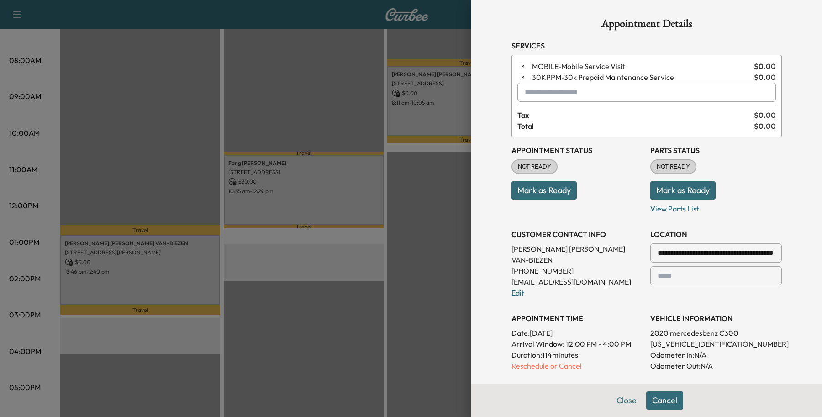
drag, startPoint x: 674, startPoint y: 249, endPoint x: 695, endPoint y: 250, distance: 20.6
click at [675, 249] on input "**********" at bounding box center [716, 252] width 132 height 19
click at [654, 252] on div at bounding box center [659, 252] width 11 height 11
click at [700, 253] on input "**********" at bounding box center [716, 252] width 132 height 19
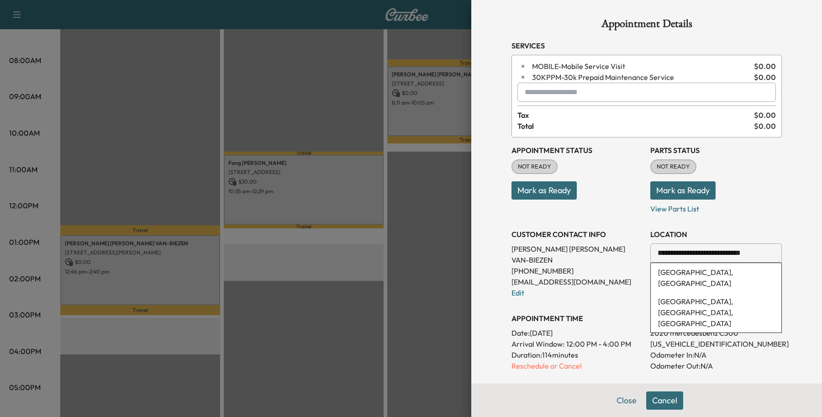
click at [767, 250] on div at bounding box center [772, 252] width 11 height 11
drag, startPoint x: 754, startPoint y: 252, endPoint x: 487, endPoint y: 250, distance: 266.7
click at [511, 253] on div "**********" at bounding box center [646, 279] width 270 height 285
type input "*"
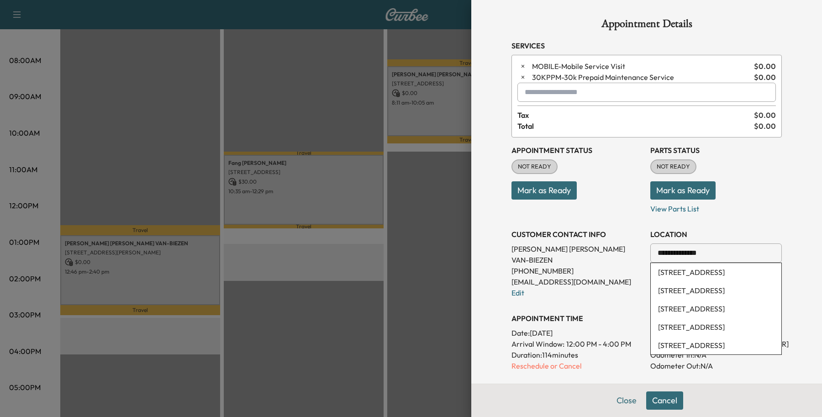
click at [734, 273] on li "[STREET_ADDRESS]" at bounding box center [716, 272] width 131 height 18
type input "**********"
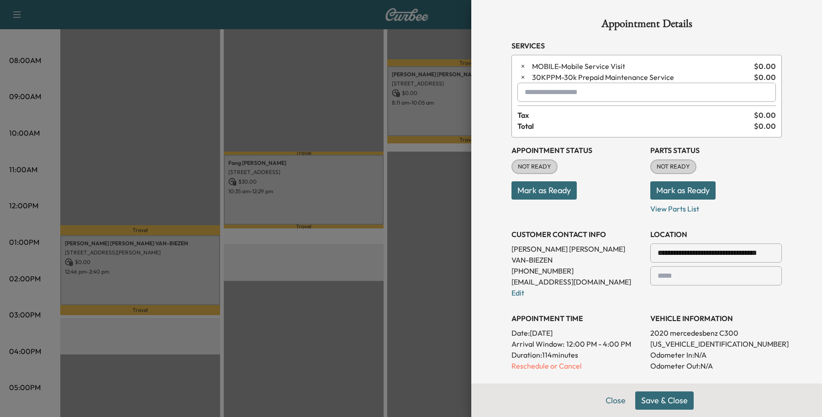
click at [658, 398] on button "Save & Close" at bounding box center [664, 400] width 58 height 18
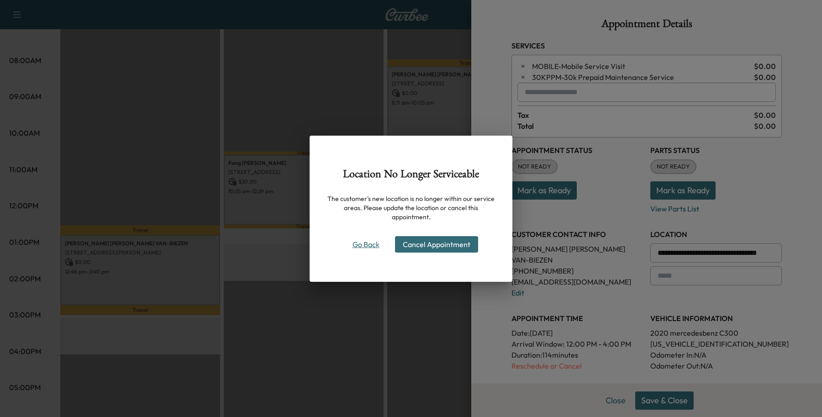
click at [371, 240] on button "Go Back" at bounding box center [366, 244] width 44 height 15
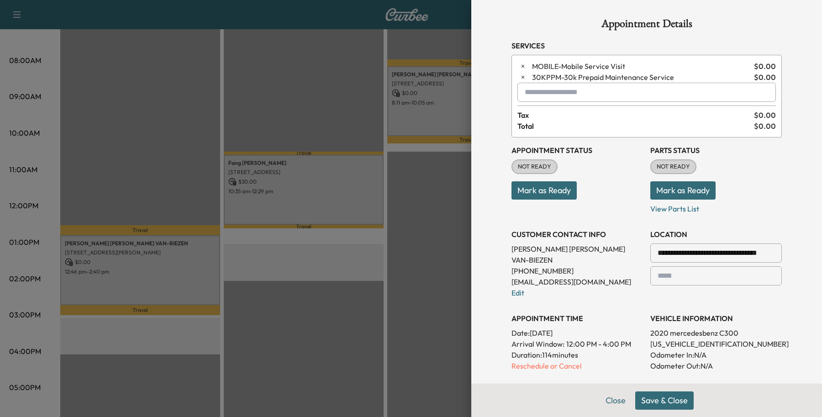
click at [654, 254] on div at bounding box center [659, 252] width 11 height 11
click at [654, 253] on div at bounding box center [659, 252] width 11 height 11
click at [610, 400] on button "Close" at bounding box center [616, 400] width 32 height 18
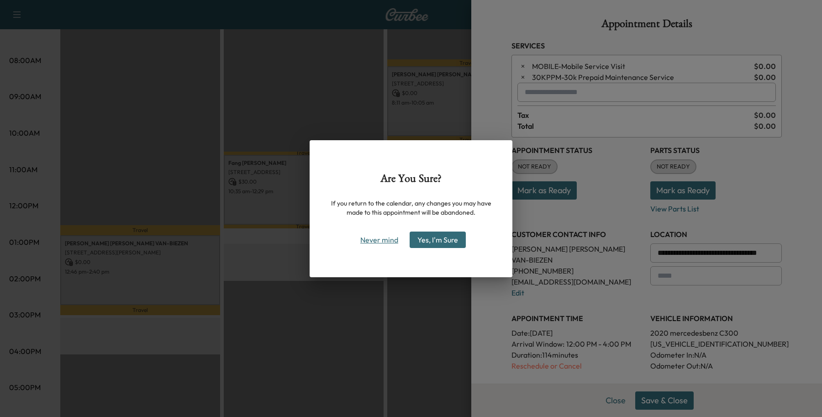
click at [359, 236] on button "Never mind" at bounding box center [379, 239] width 46 height 15
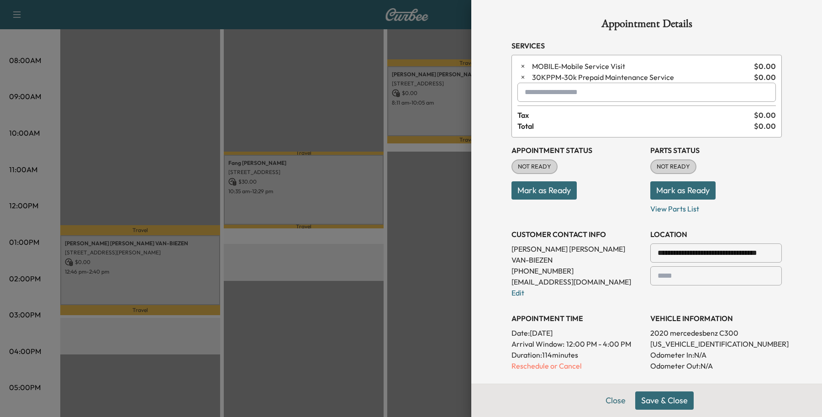
click at [654, 253] on div at bounding box center [659, 252] width 11 height 11
click at [724, 257] on input "**********" at bounding box center [716, 252] width 132 height 19
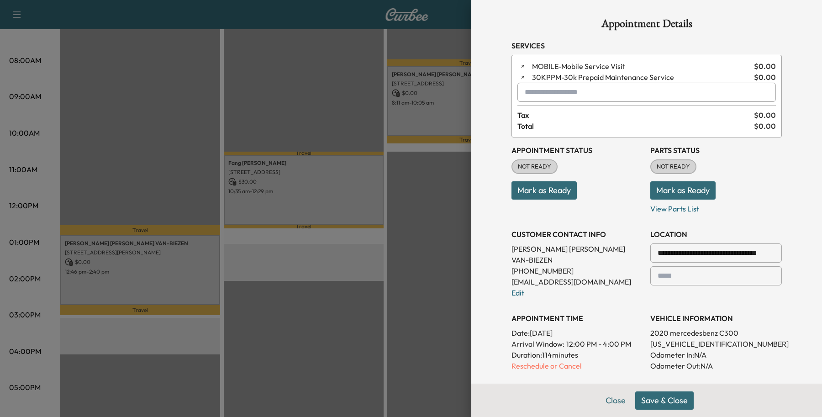
drag, startPoint x: 772, startPoint y: 254, endPoint x: 438, endPoint y: 232, distance: 334.6
click at [472, 237] on div "**********" at bounding box center [646, 208] width 351 height 417
click at [603, 402] on button "Close" at bounding box center [616, 400] width 32 height 18
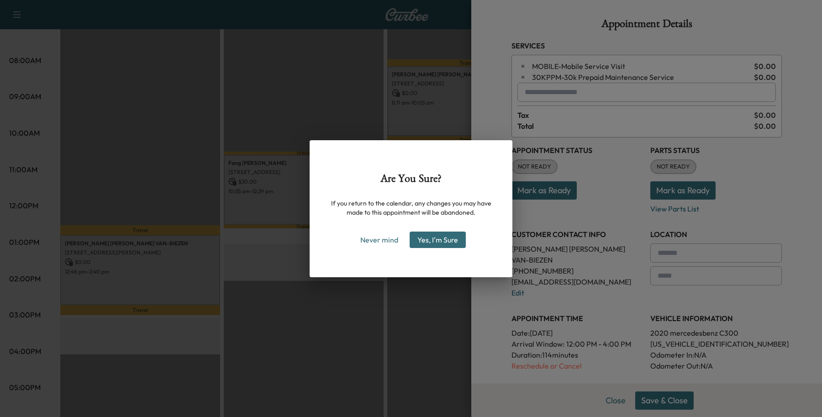
click at [447, 245] on button "Yes, I'm Sure" at bounding box center [438, 240] width 56 height 16
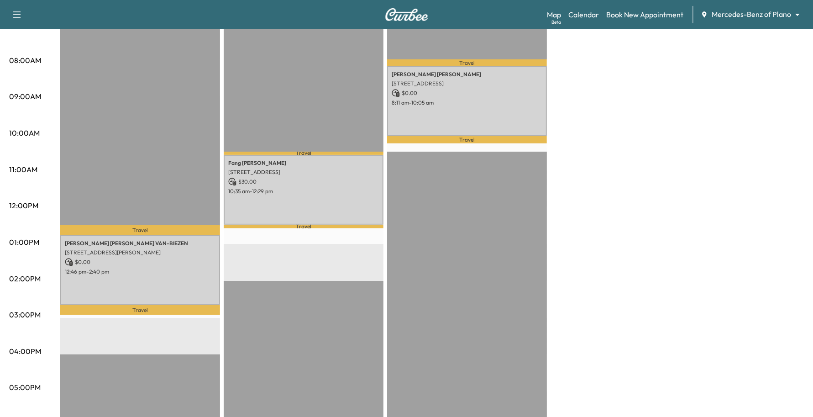
click at [113, 271] on p "12:46 pm - 2:40 pm" at bounding box center [140, 271] width 151 height 7
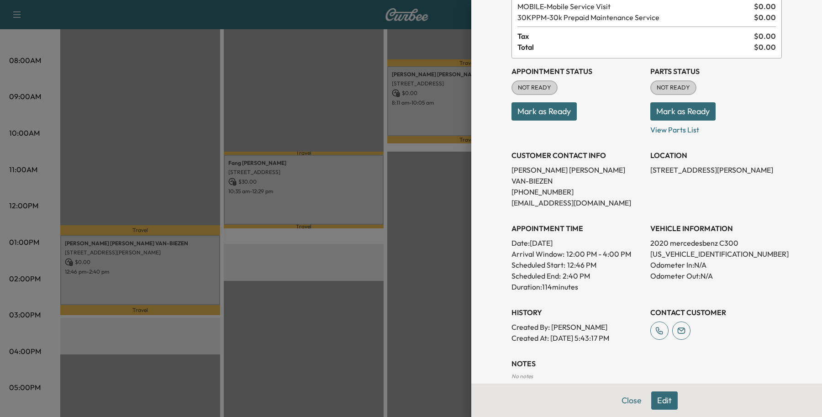
scroll to position [142, 0]
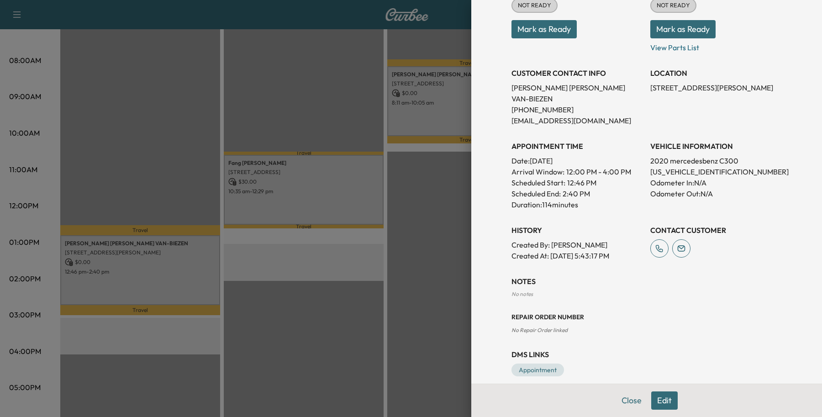
click at [665, 402] on button "Edit" at bounding box center [664, 400] width 26 height 18
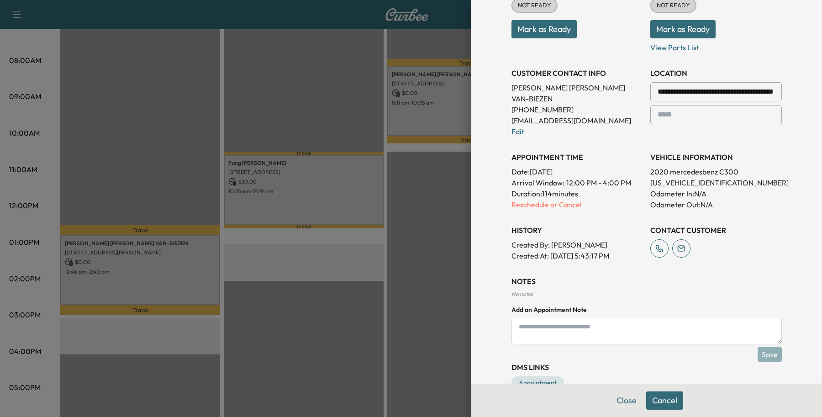
click at [513, 199] on p "Reschedule or Cancel" at bounding box center [577, 204] width 132 height 11
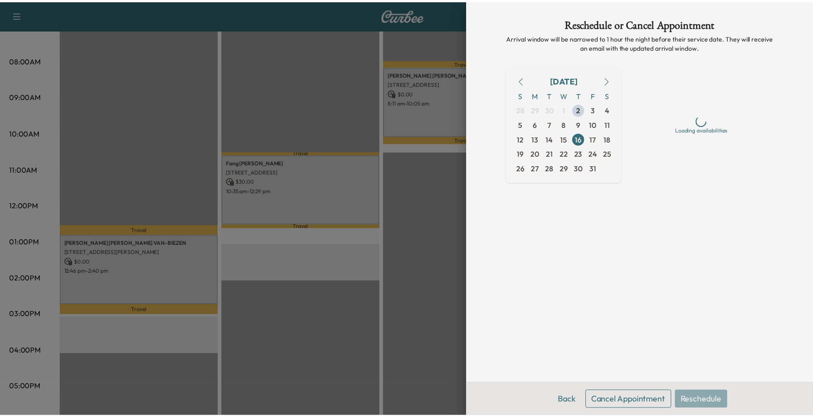
scroll to position [0, 0]
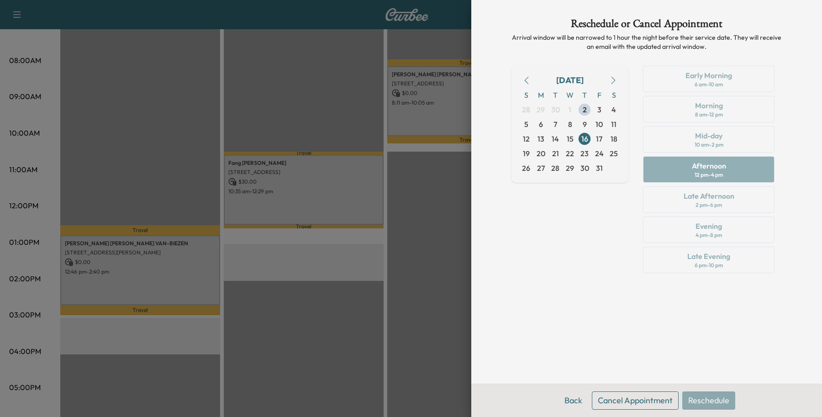
click at [623, 400] on button "Cancel Appointment" at bounding box center [635, 400] width 87 height 18
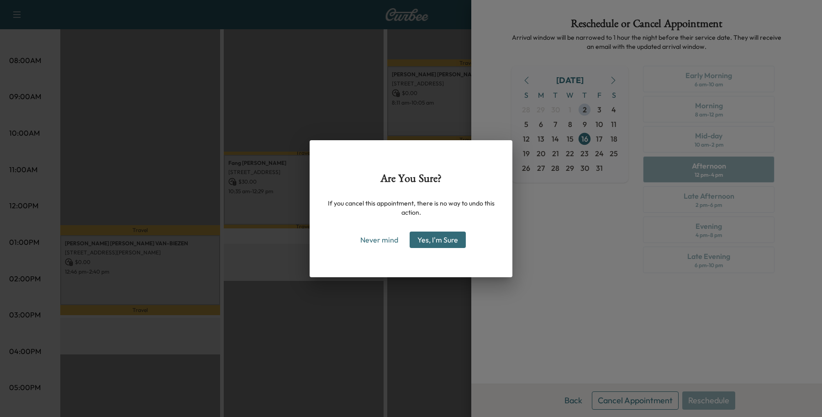
click at [436, 242] on button "Yes, I'm Sure" at bounding box center [438, 240] width 56 height 16
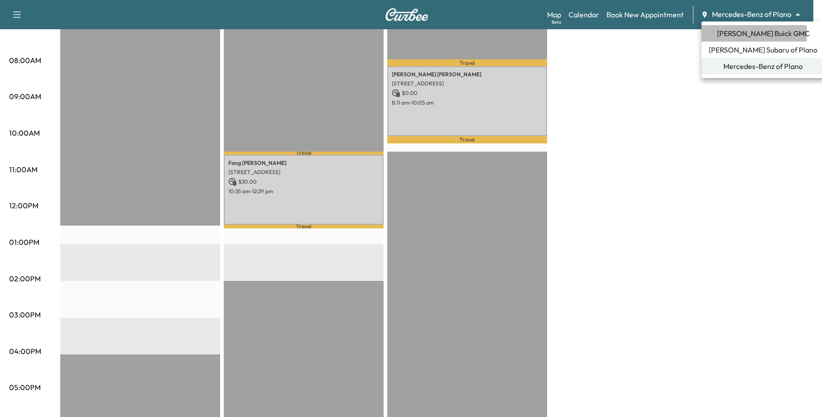
click at [724, 34] on li "[PERSON_NAME] Buick GMC" at bounding box center [762, 33] width 123 height 16
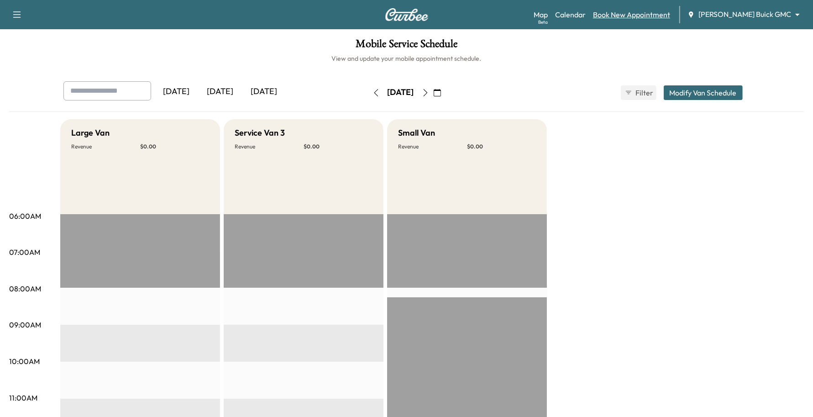
click at [670, 11] on link "Book New Appointment" at bounding box center [631, 14] width 77 height 11
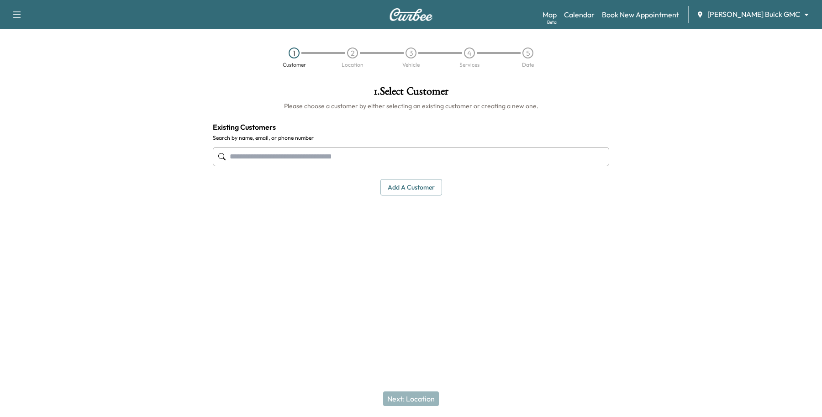
click at [339, 154] on input "text" at bounding box center [411, 156] width 396 height 19
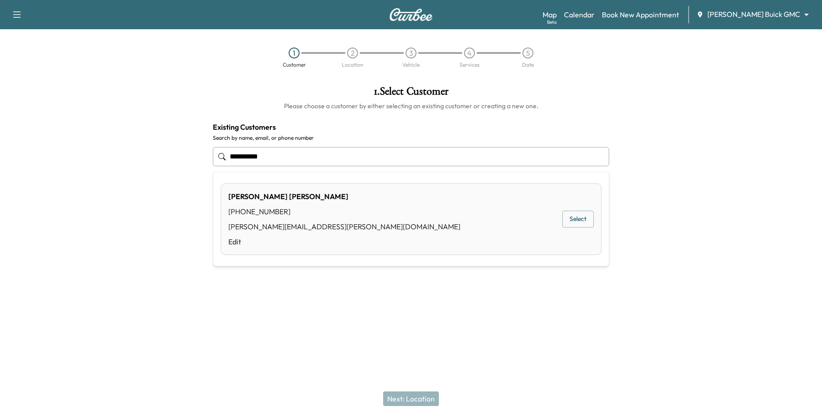
click at [572, 215] on button "Select" at bounding box center [578, 219] width 32 height 17
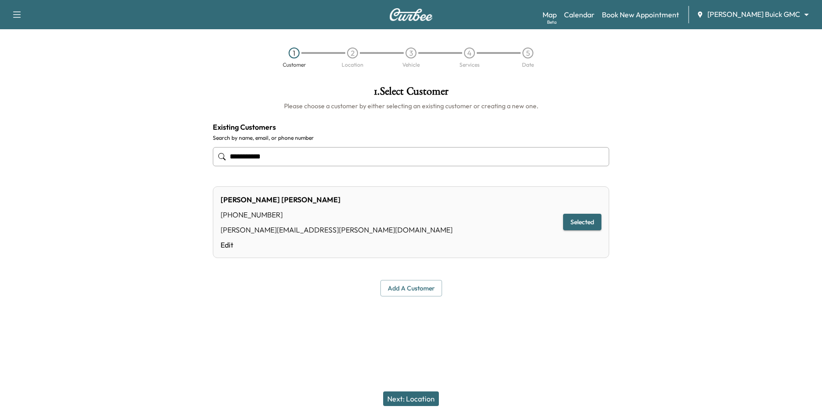
type input "**********"
click at [421, 408] on div "Next: Location" at bounding box center [411, 398] width 822 height 37
click at [426, 398] on button "Next: Location" at bounding box center [411, 398] width 56 height 15
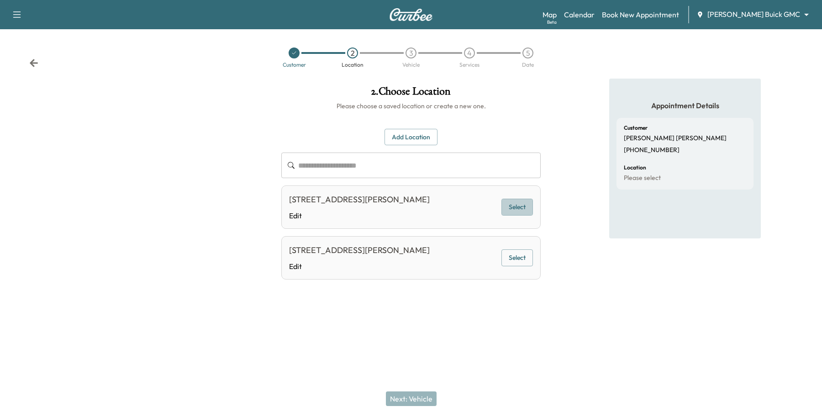
click at [516, 212] on button "Select" at bounding box center [517, 207] width 32 height 17
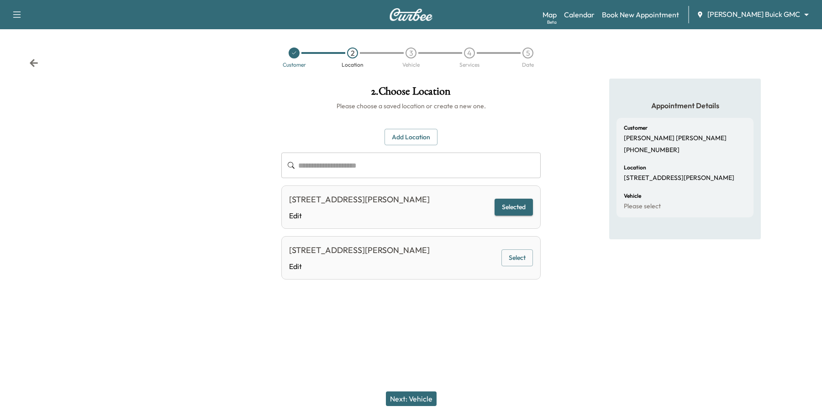
drag, startPoint x: 417, startPoint y: 387, endPoint x: 418, endPoint y: 393, distance: 6.0
click at [417, 388] on div "Next: Vehicle" at bounding box center [411, 398] width 822 height 37
click at [421, 394] on button "Next: Vehicle" at bounding box center [411, 398] width 51 height 15
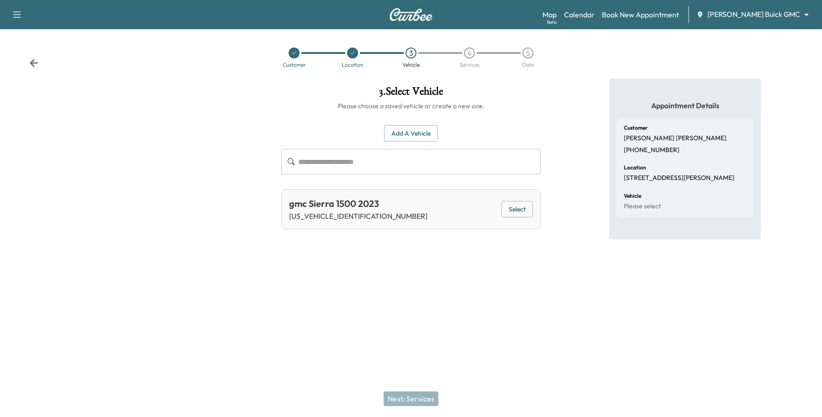
click at [505, 201] on button "Select" at bounding box center [517, 209] width 32 height 17
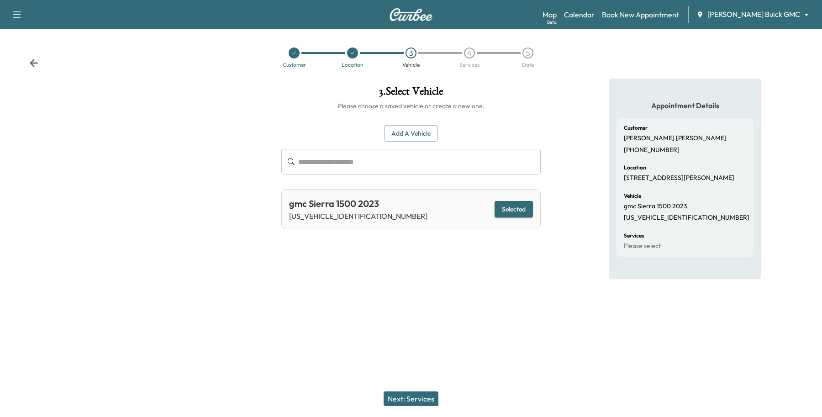
click at [402, 392] on button "Next: Services" at bounding box center [411, 398] width 55 height 15
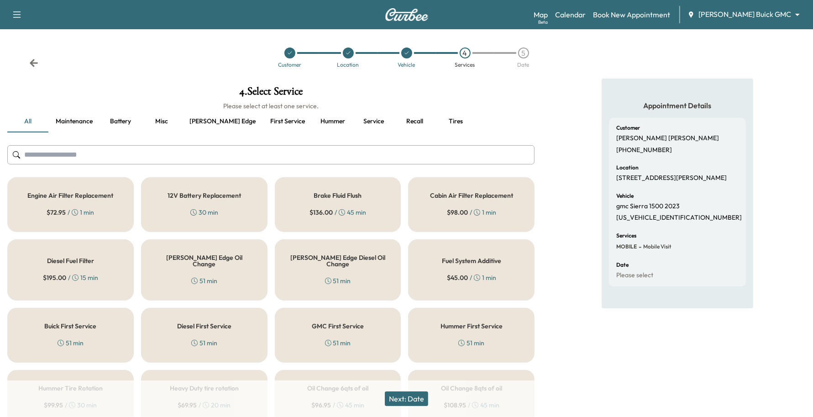
click at [200, 269] on div "[PERSON_NAME] Edge Oil Change 51 min" at bounding box center [204, 269] width 126 height 61
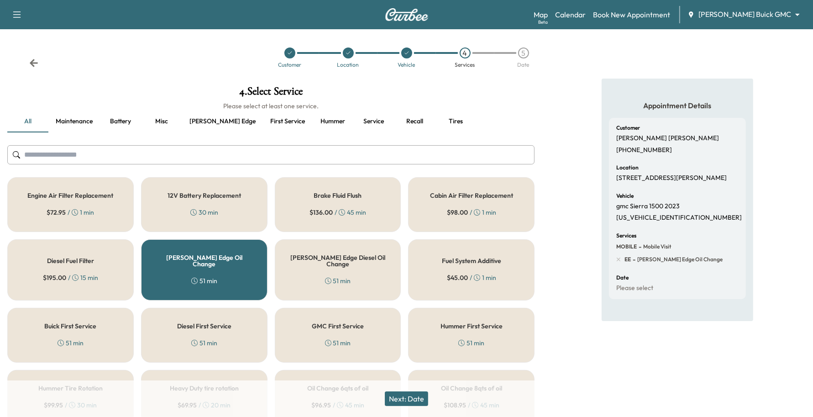
click at [418, 393] on button "Next: Date" at bounding box center [406, 398] width 43 height 15
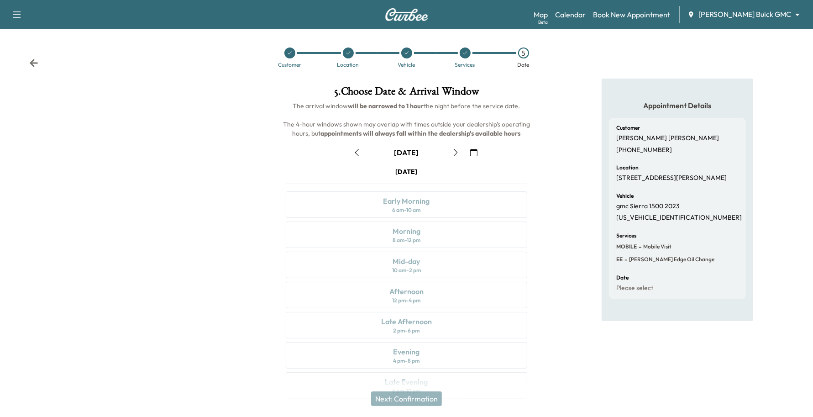
click at [478, 147] on button "button" at bounding box center [474, 152] width 16 height 15
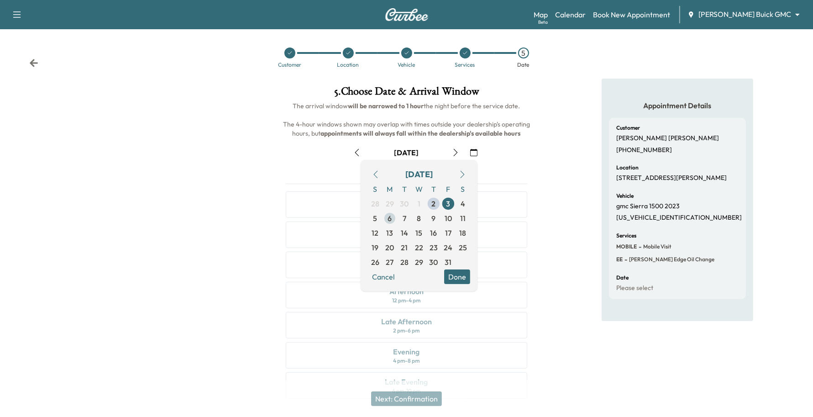
click at [387, 218] on span "6" at bounding box center [390, 218] width 15 height 15
click at [457, 277] on button "Done" at bounding box center [457, 276] width 26 height 15
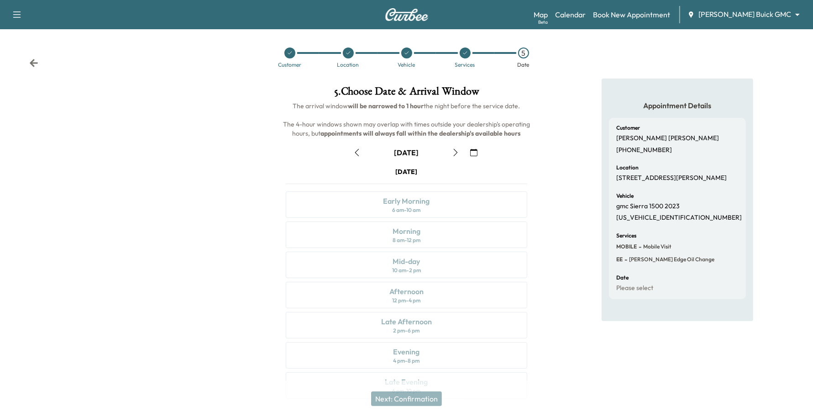
click at [455, 154] on icon "button" at bounding box center [456, 152] width 4 height 7
click at [670, 14] on link "Book New Appointment" at bounding box center [631, 14] width 77 height 11
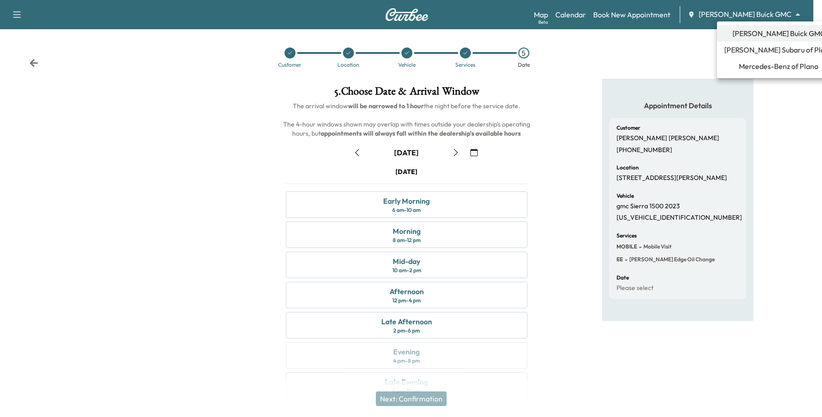
click at [752, 13] on body "Support Log Out Map Beta Calendar Book New Appointment [PERSON_NAME] Buick GMC …" at bounding box center [411, 208] width 822 height 417
click at [733, 53] on span "[PERSON_NAME] Subaru of Plano" at bounding box center [778, 49] width 109 height 11
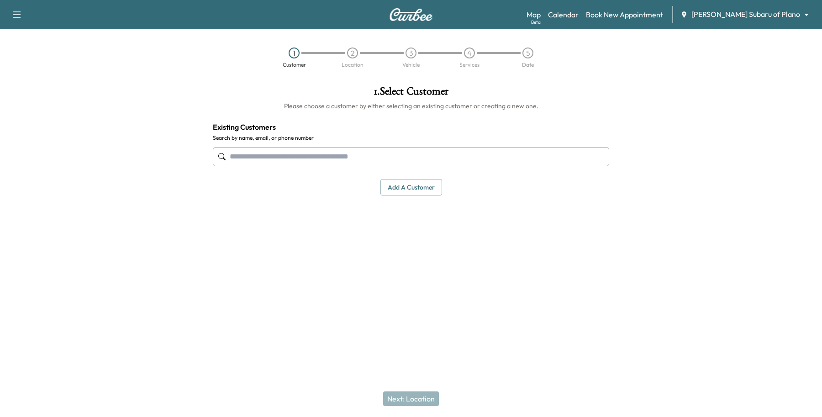
click at [304, 160] on input "text" at bounding box center [411, 156] width 396 height 19
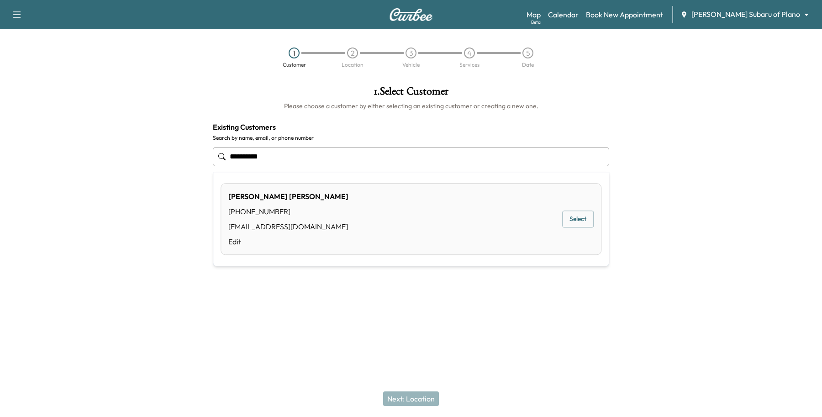
click at [585, 224] on button "Select" at bounding box center [578, 219] width 32 height 17
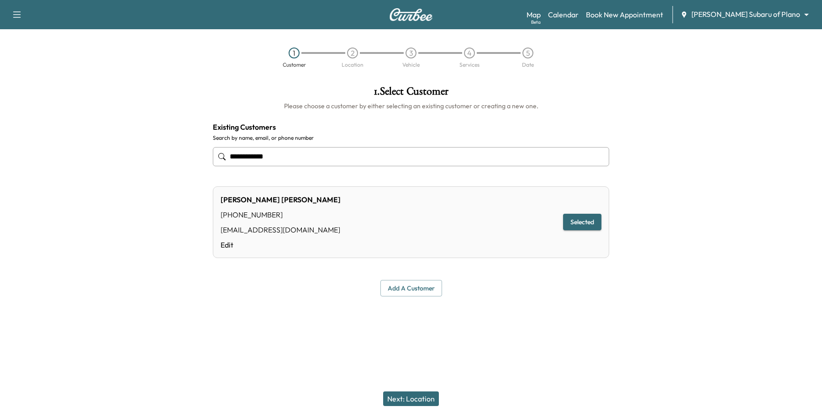
type input "**********"
click at [569, 230] on button "Selected" at bounding box center [582, 222] width 38 height 17
click at [412, 400] on button "Next: Location" at bounding box center [411, 398] width 56 height 15
